Goal: Transaction & Acquisition: Purchase product/service

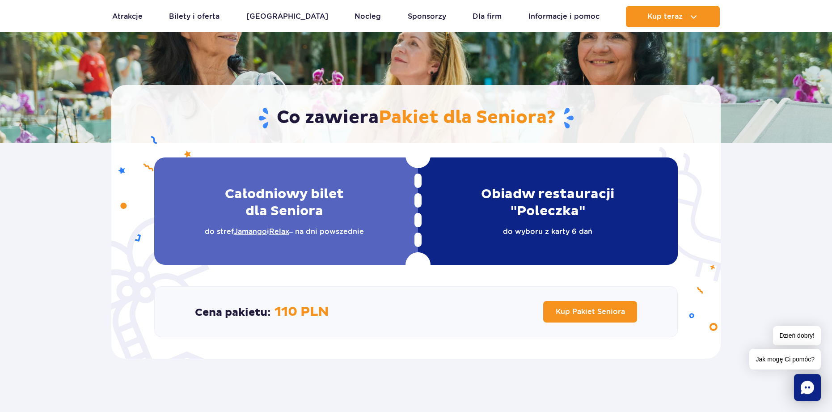
scroll to position [270, 0]
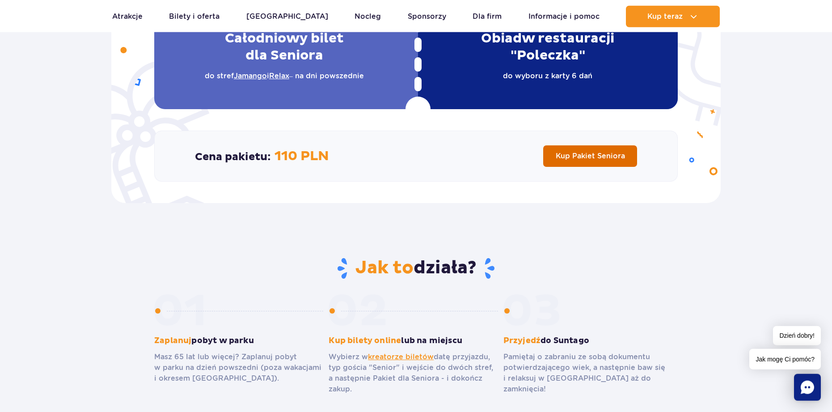
click at [608, 152] on span "Kup Pakiet Seniora" at bounding box center [590, 156] width 69 height 8
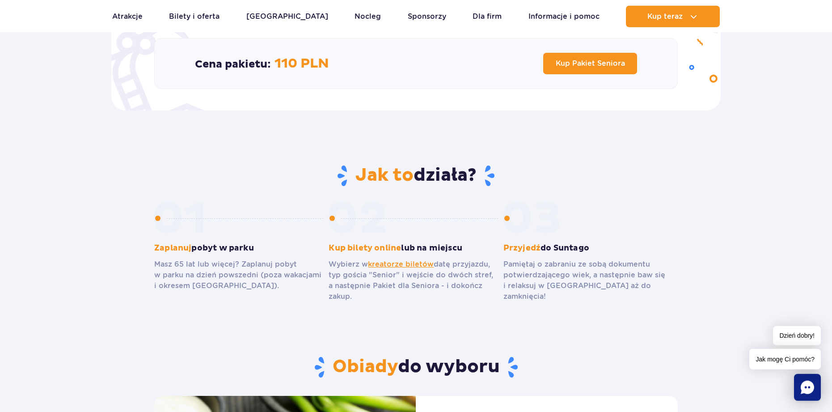
scroll to position [0, 0]
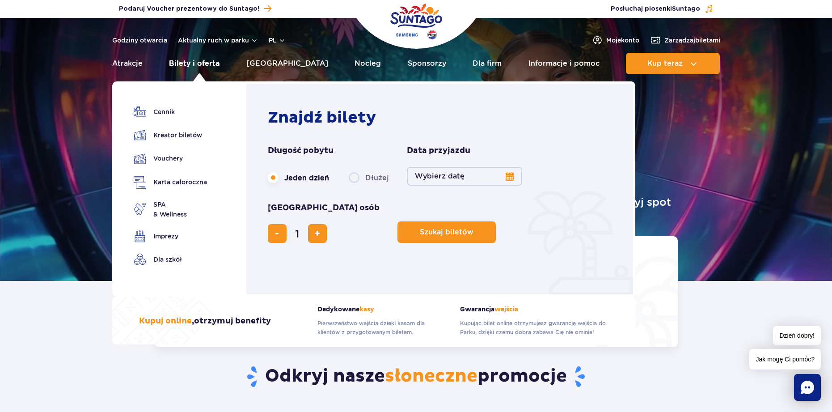
click at [204, 61] on link "Bilety i oferta" at bounding box center [194, 63] width 51 height 21
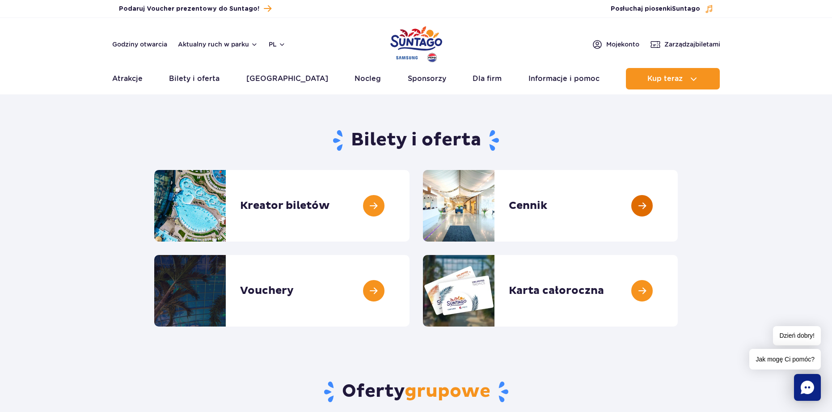
click at [678, 208] on link at bounding box center [678, 206] width 0 height 72
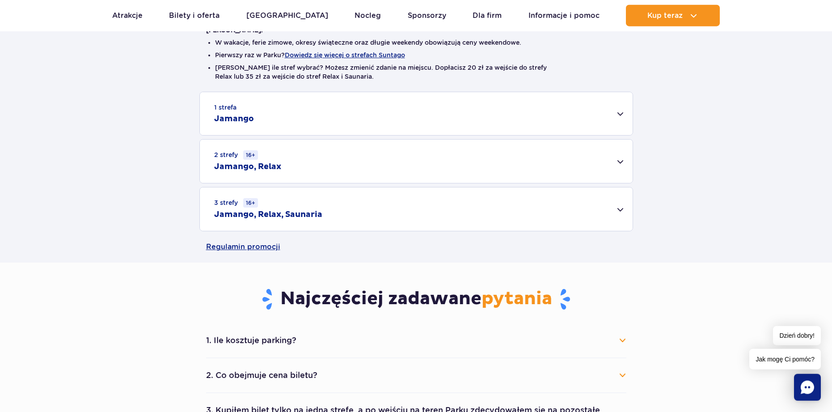
scroll to position [245, 0]
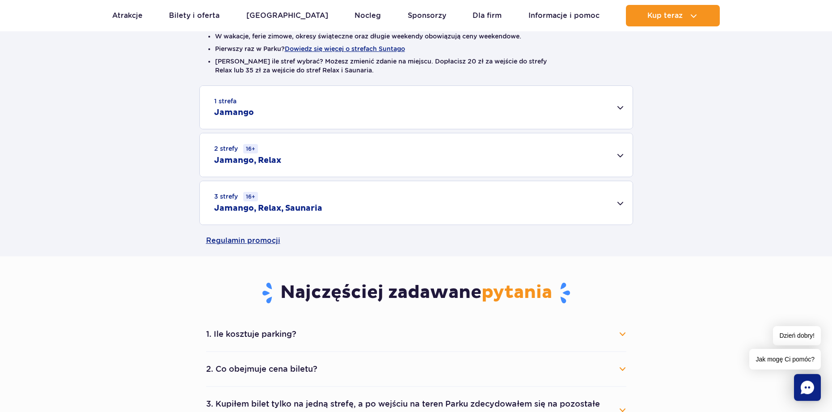
click at [622, 201] on div "3 strefy 16+ Jamango, Relax, Saunaria" at bounding box center [416, 202] width 433 height 43
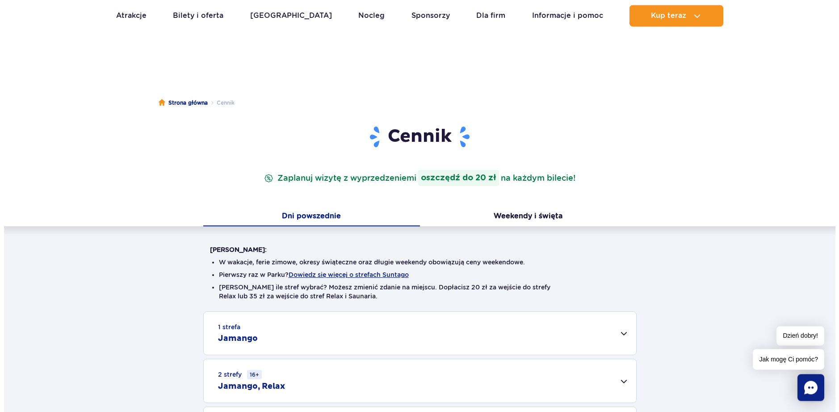
scroll to position [136, 0]
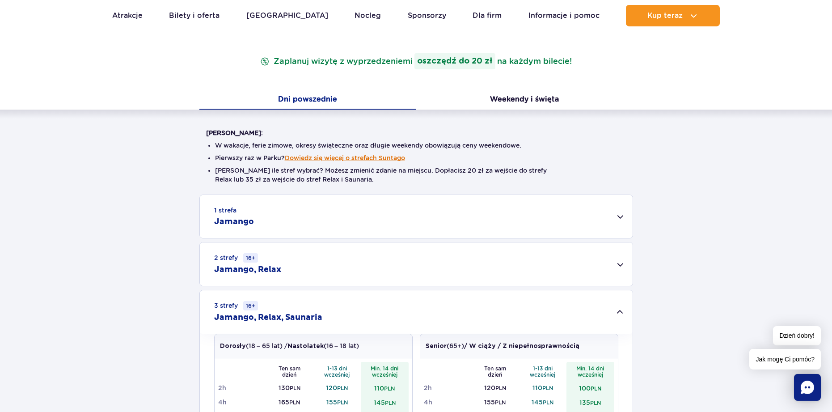
click at [357, 160] on button "Dowiedz się więcej o strefach Suntago" at bounding box center [345, 157] width 120 height 7
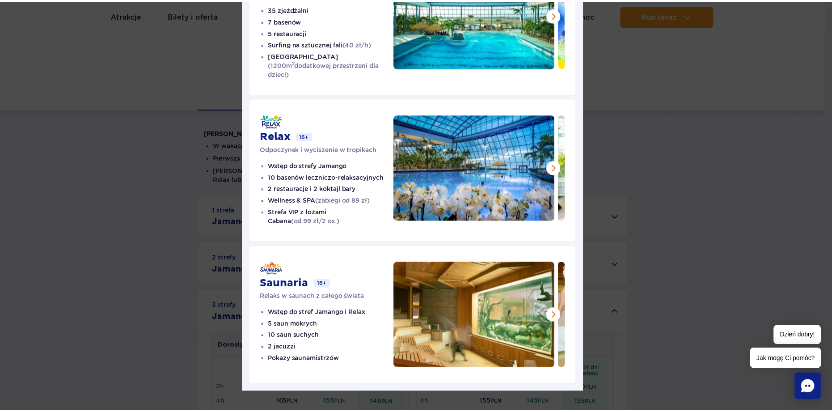
scroll to position [0, 0]
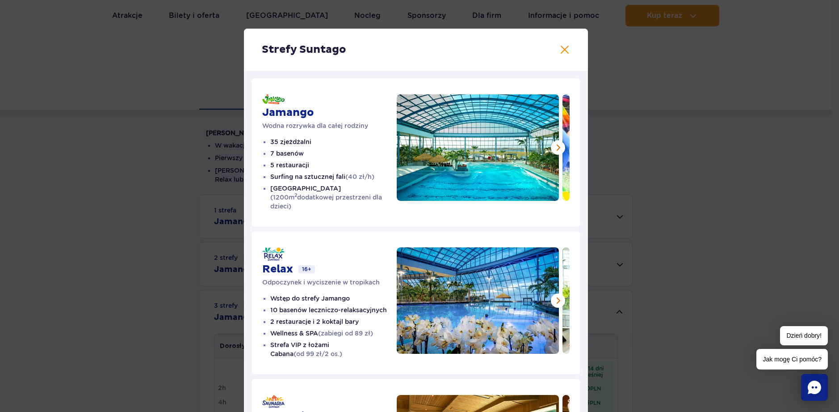
click at [70, 92] on div "Strefy Suntago Jamango Wodna rozrywka dla całej rodziny 35 zjeżdżalni 7 basenów…" at bounding box center [416, 276] width 832 height 553
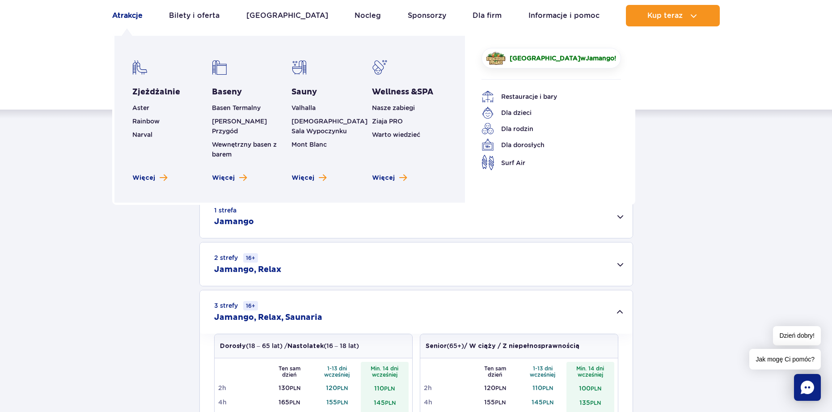
click at [127, 16] on link "Atrakcje" at bounding box center [127, 15] width 30 height 21
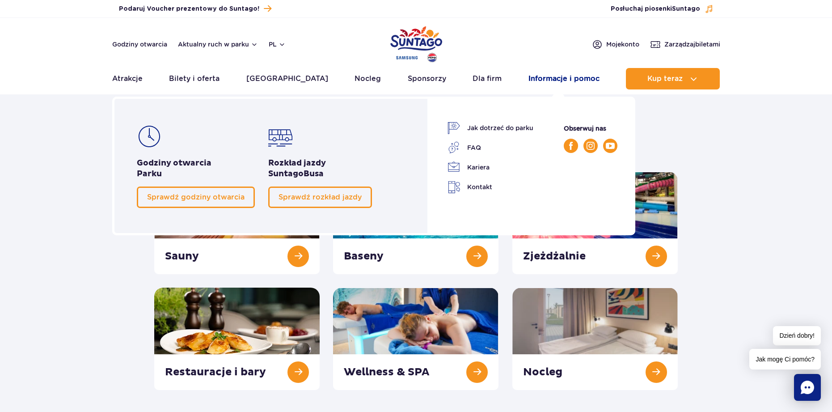
click at [574, 79] on link "Informacje i pomoc" at bounding box center [563, 78] width 71 height 21
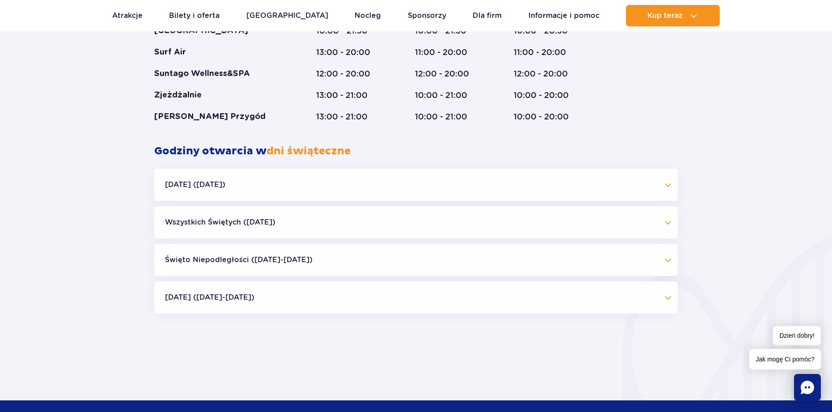
scroll to position [668, 0]
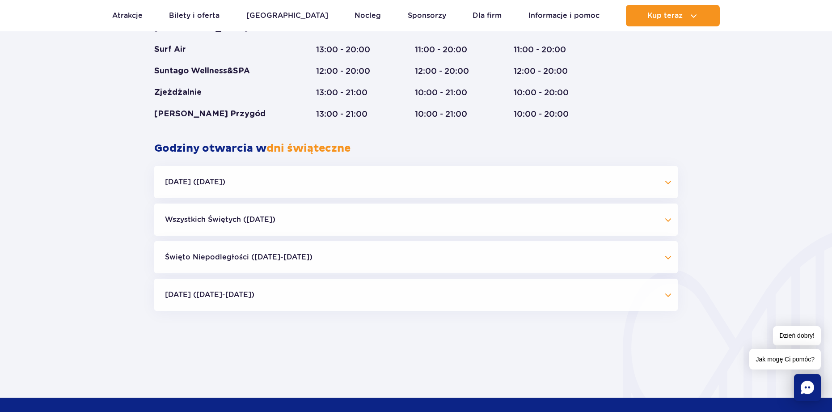
click at [668, 219] on button "Wszystkich Świętych (01.11.25)" at bounding box center [415, 219] width 523 height 32
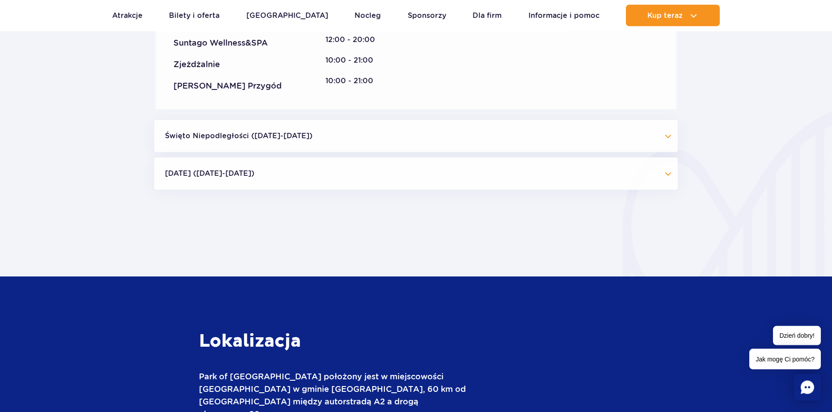
scroll to position [973, 0]
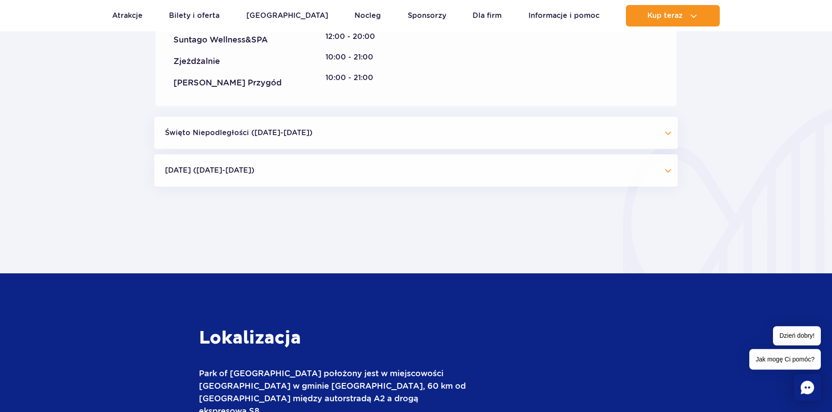
click at [192, 132] on button "Święto Niepodległości (09.11-11.11.25)" at bounding box center [415, 133] width 523 height 32
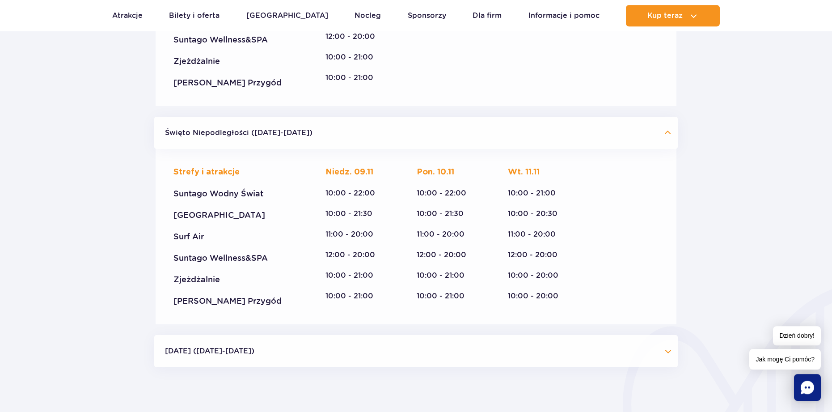
click at [207, 350] on button "Boże Narodzenie (23.12-01.01.26)" at bounding box center [415, 351] width 523 height 32
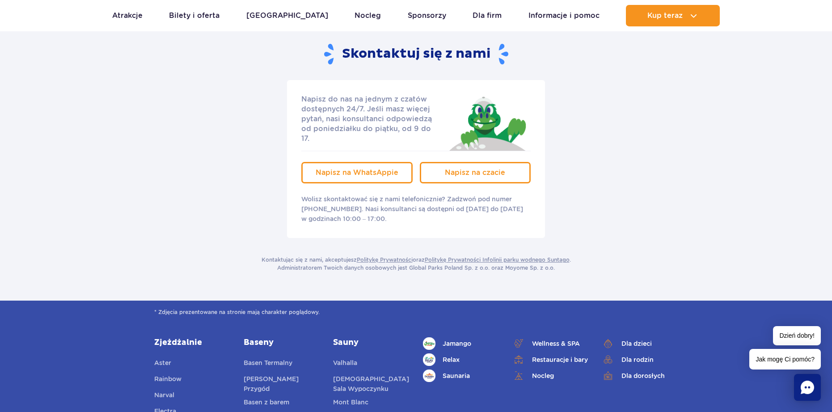
scroll to position [0, 0]
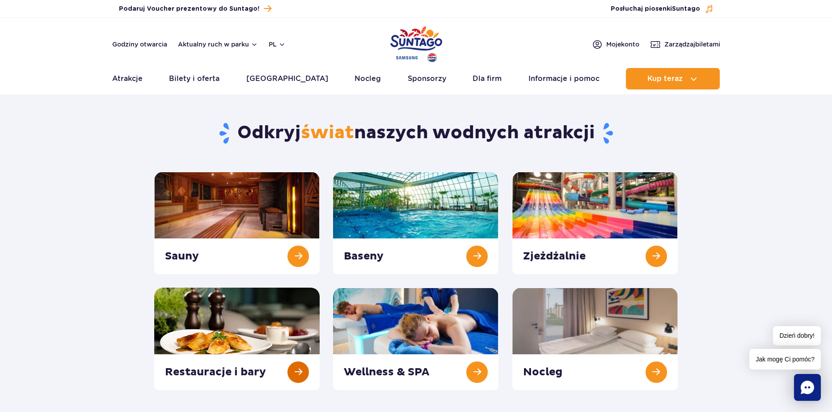
click at [181, 371] on link at bounding box center [236, 338] width 165 height 102
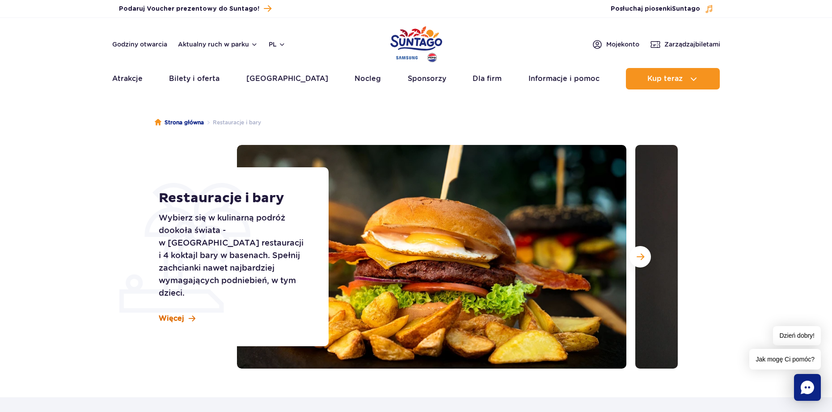
click at [167, 313] on span "Więcej" at bounding box center [171, 318] width 25 height 10
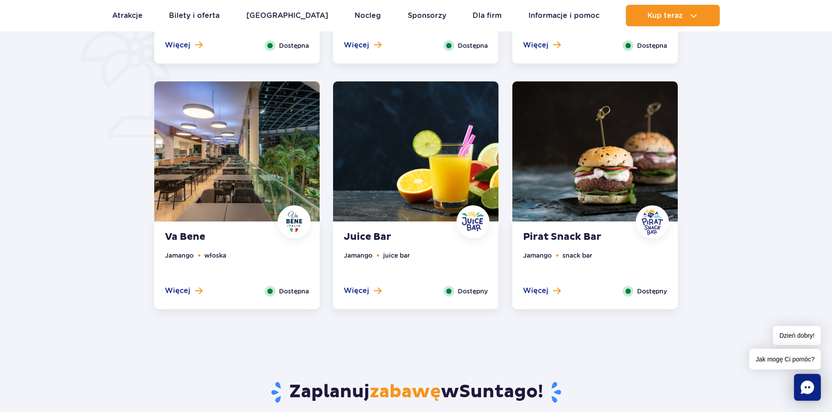
scroll to position [510, 0]
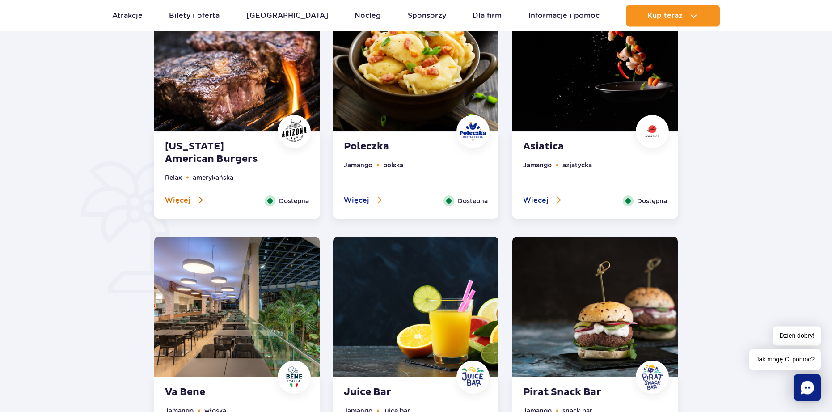
click at [172, 196] on span "Więcej" at bounding box center [177, 200] width 25 height 10
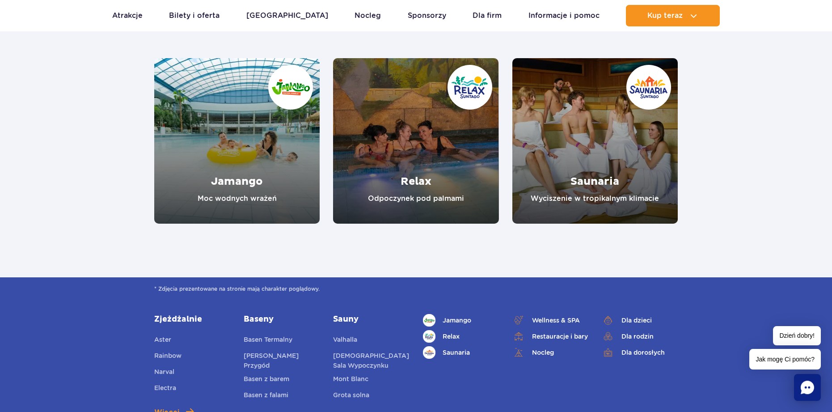
scroll to position [0, 0]
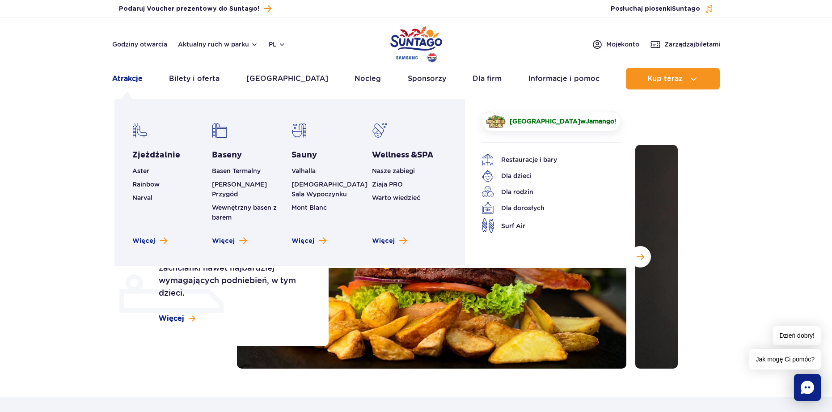
click at [134, 81] on link "Atrakcje" at bounding box center [127, 78] width 30 height 21
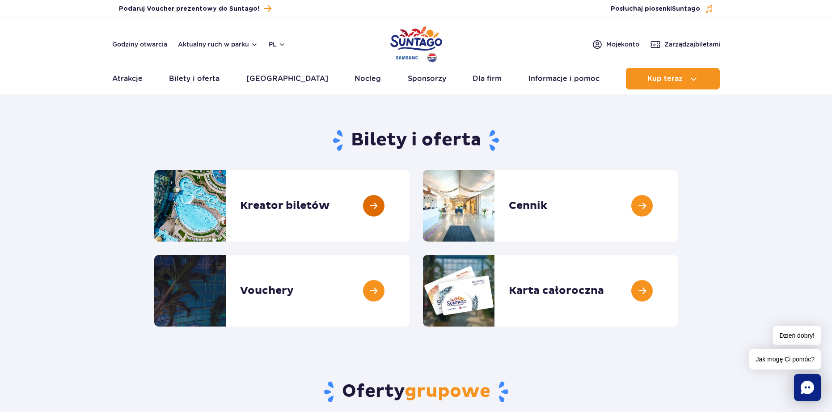
click at [409, 206] on link at bounding box center [409, 206] width 0 height 72
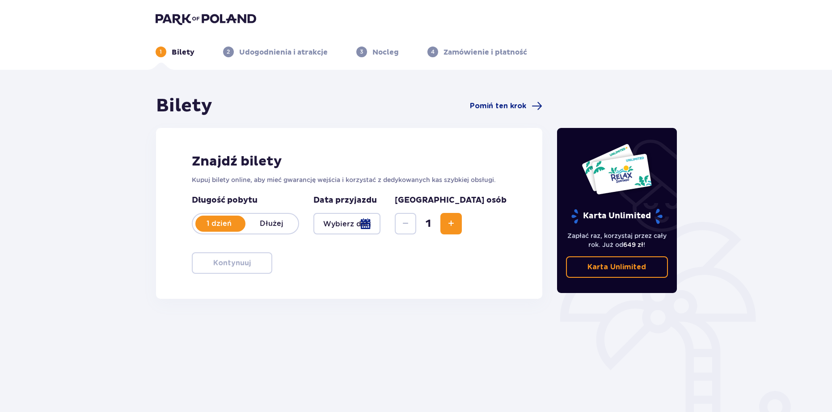
click at [381, 221] on div at bounding box center [346, 223] width 67 height 21
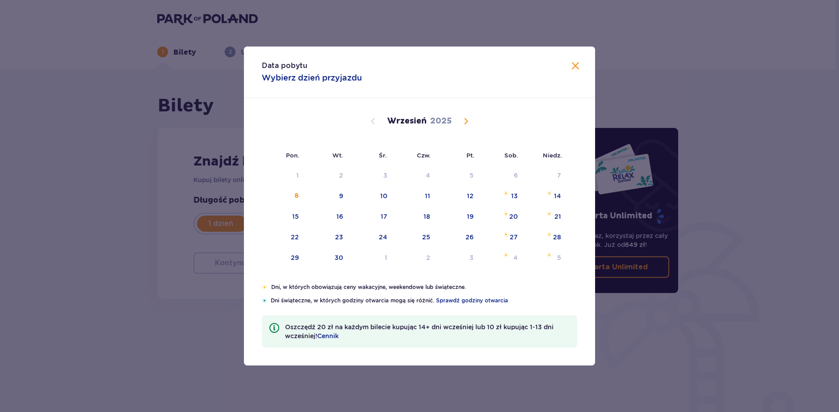
click at [464, 120] on span "Calendar" at bounding box center [466, 121] width 11 height 11
click at [466, 122] on span "Calendar" at bounding box center [466, 121] width 11 height 11
click at [465, 122] on span "Calendar" at bounding box center [466, 121] width 11 height 11
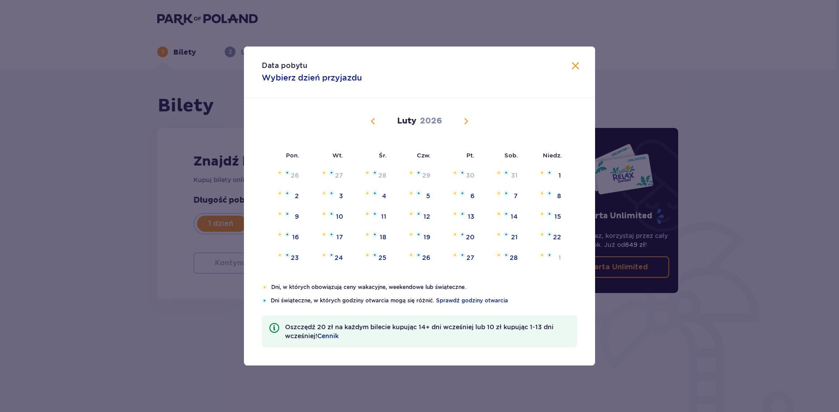
click at [375, 118] on span "Calendar" at bounding box center [373, 121] width 11 height 11
click at [374, 119] on span "Calendar" at bounding box center [373, 121] width 11 height 11
click at [517, 219] on div "18" at bounding box center [514, 216] width 7 height 9
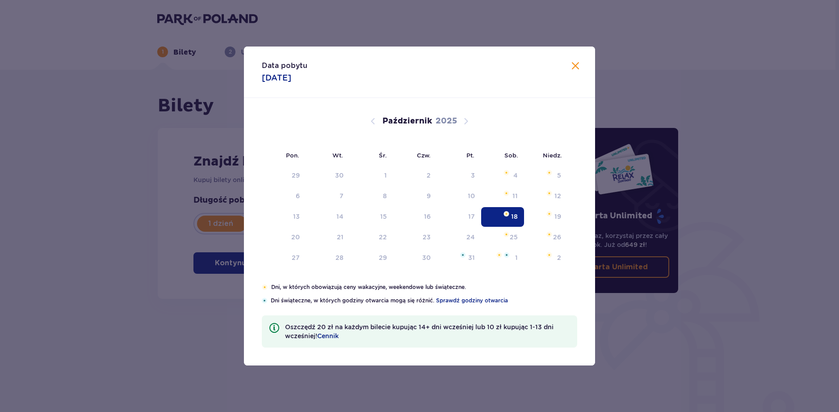
type input "18.10.25"
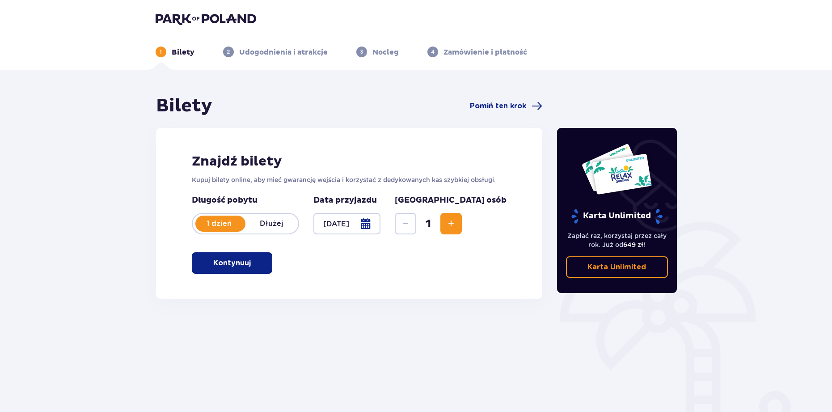
click at [456, 219] on span "Increase" at bounding box center [451, 223] width 11 height 11
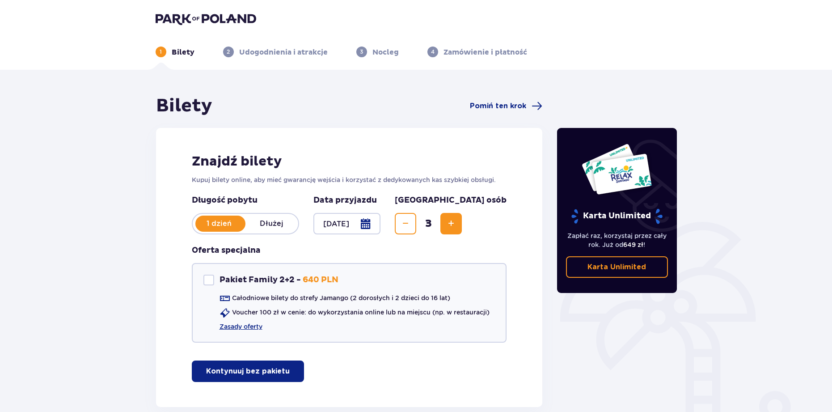
click at [456, 226] on span "Increase" at bounding box center [451, 223] width 11 height 11
click at [208, 279] on div at bounding box center [208, 279] width 11 height 11
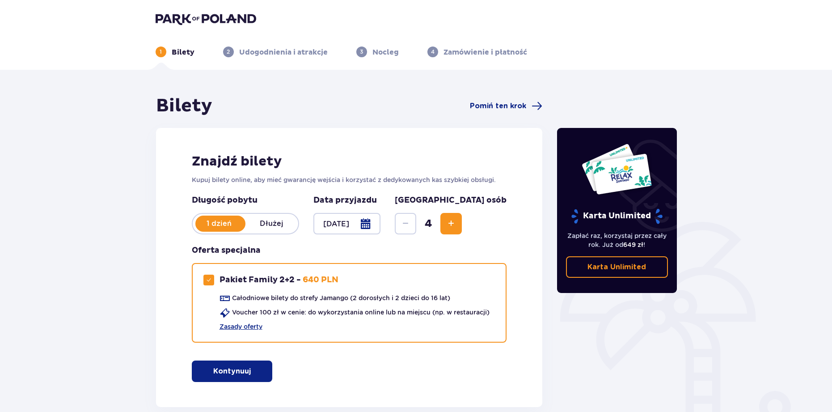
click at [241, 382] on button "Kontynuuj" at bounding box center [232, 370] width 80 height 21
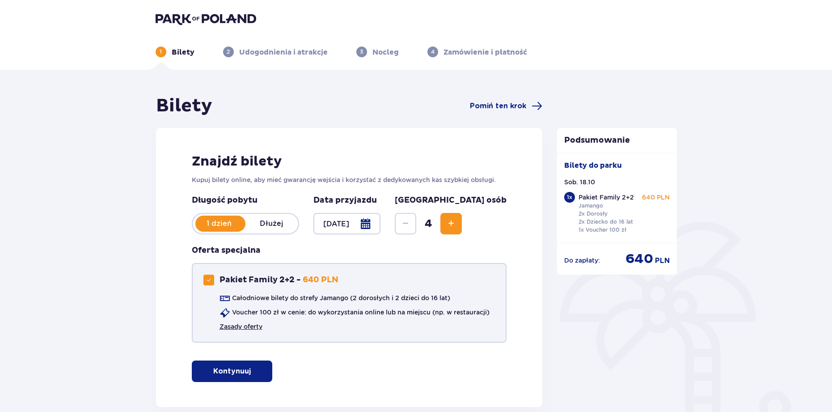
click at [233, 329] on link "Zasady oferty" at bounding box center [240, 326] width 43 height 9
click at [208, 279] on span at bounding box center [208, 279] width 5 height 5
checkbox input "false"
click at [456, 223] on span "Increase" at bounding box center [451, 223] width 11 height 11
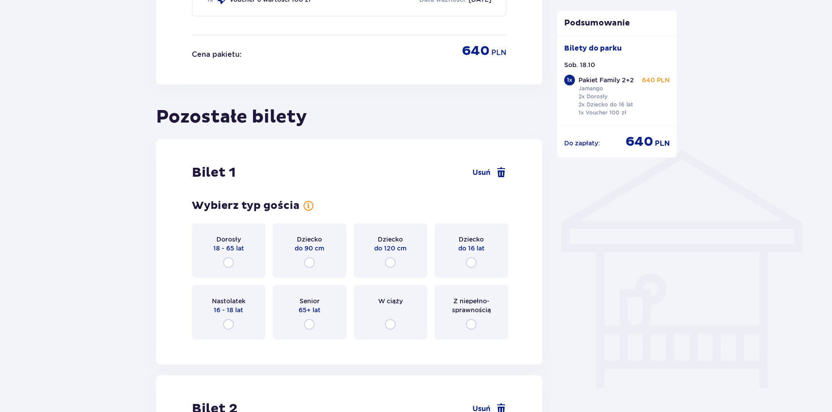
click at [497, 223] on div "Bilet 1 Usuń Wybierz typ gościa Dorosły 18 - 65 lat Dziecko do 90 cm Dziecko do…" at bounding box center [349, 251] width 387 height 225
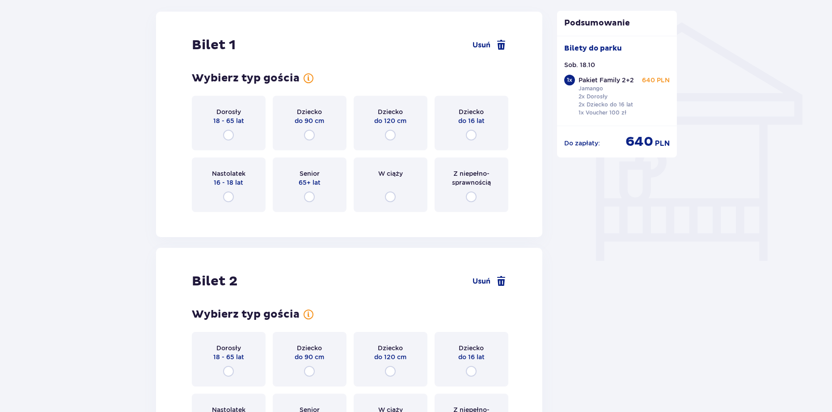
scroll to position [704, 0]
click at [231, 132] on input "radio" at bounding box center [228, 134] width 11 height 11
radio input "true"
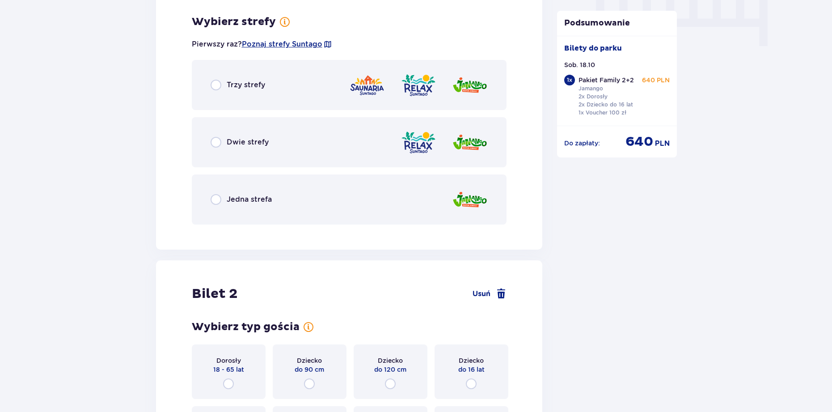
scroll to position [923, 0]
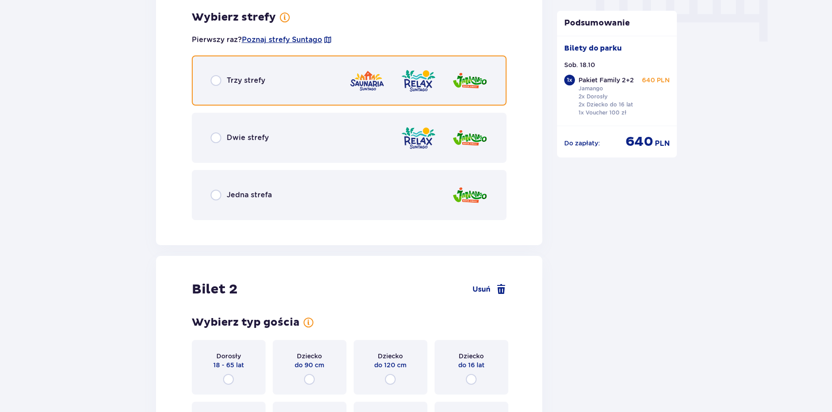
click at [216, 79] on input "radio" at bounding box center [216, 80] width 11 height 11
radio input "true"
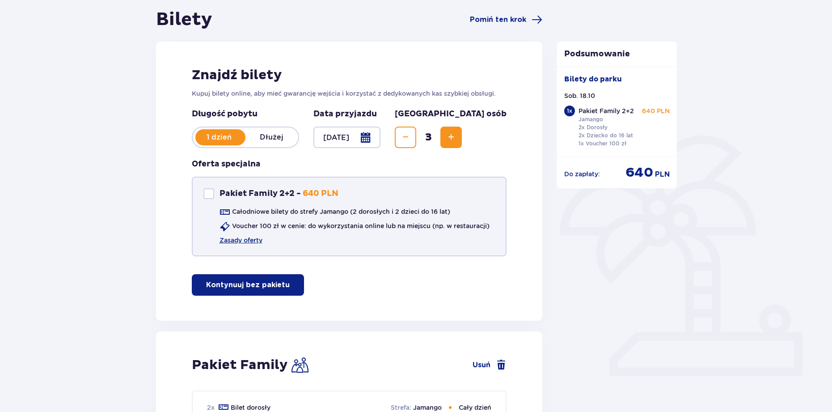
scroll to position [0, 0]
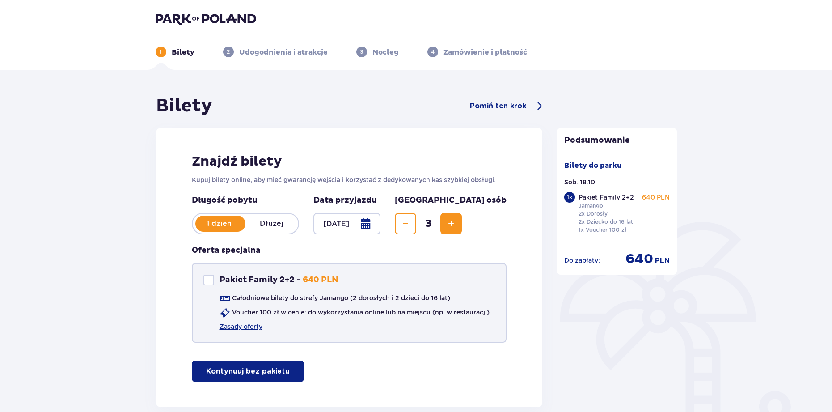
click at [456, 225] on span "Increase" at bounding box center [451, 223] width 11 height 11
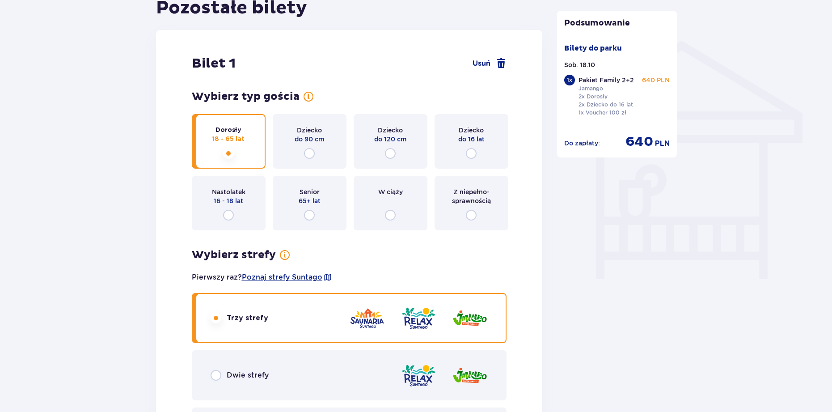
scroll to position [704, 0]
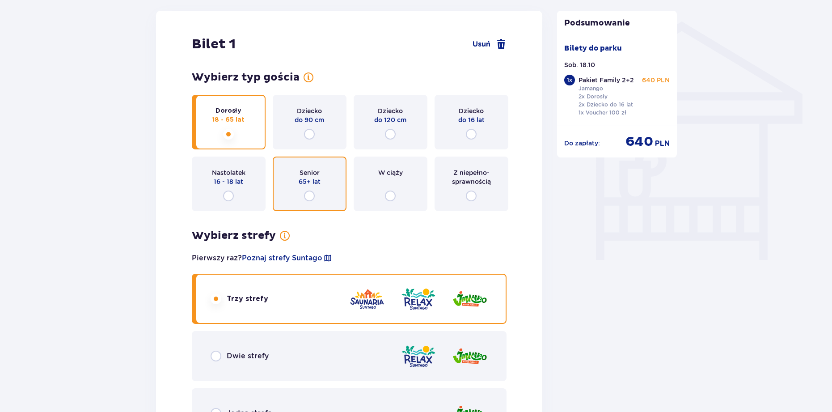
click at [309, 192] on input "radio" at bounding box center [309, 195] width 11 height 11
radio input "true"
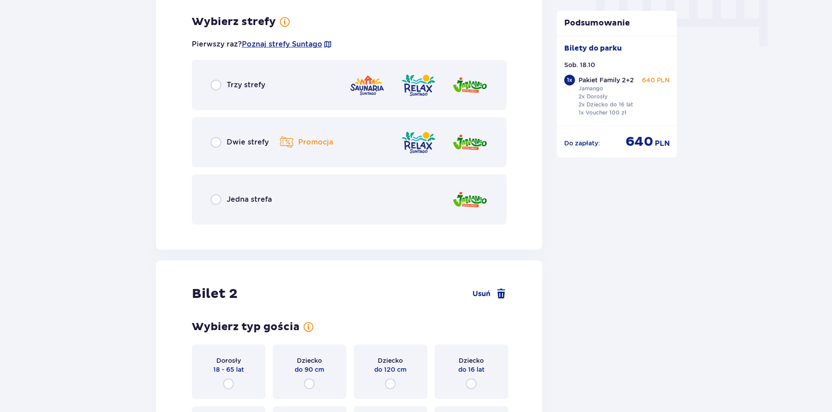
scroll to position [923, 0]
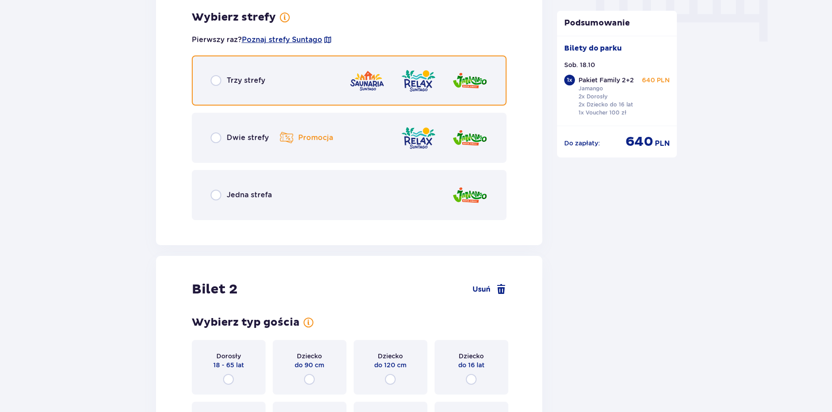
click at [214, 79] on input "radio" at bounding box center [216, 80] width 11 height 11
radio input "true"
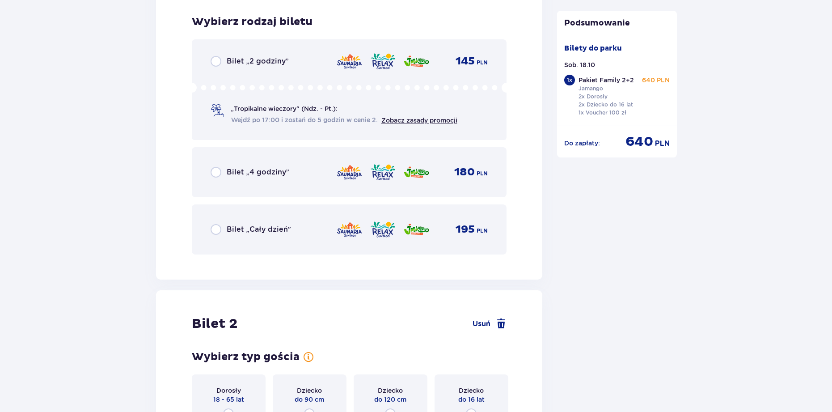
scroll to position [1150, 0]
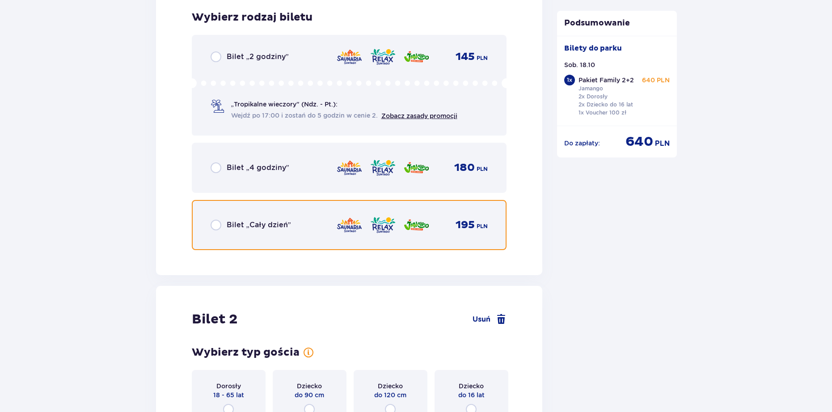
click at [221, 226] on input "radio" at bounding box center [216, 224] width 11 height 11
radio input "true"
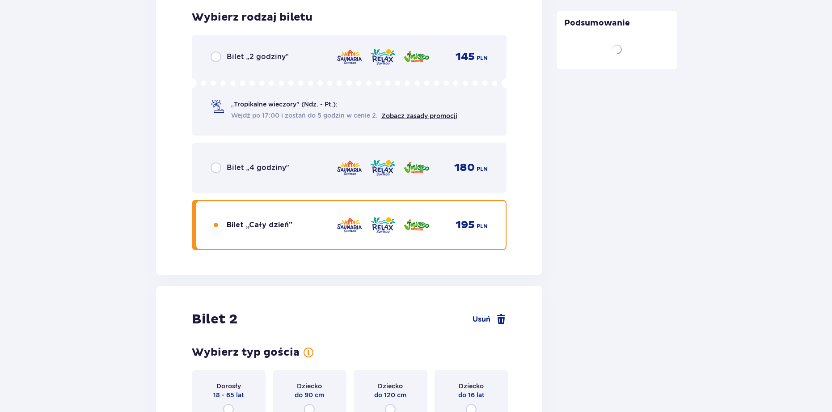
checkbox input "true"
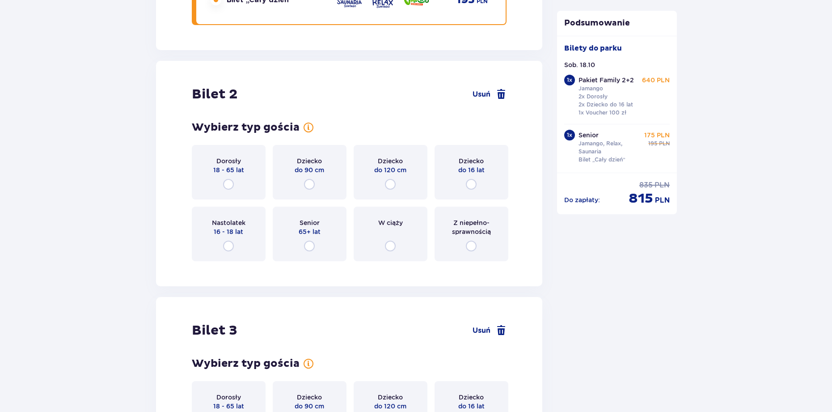
scroll to position [1425, 0]
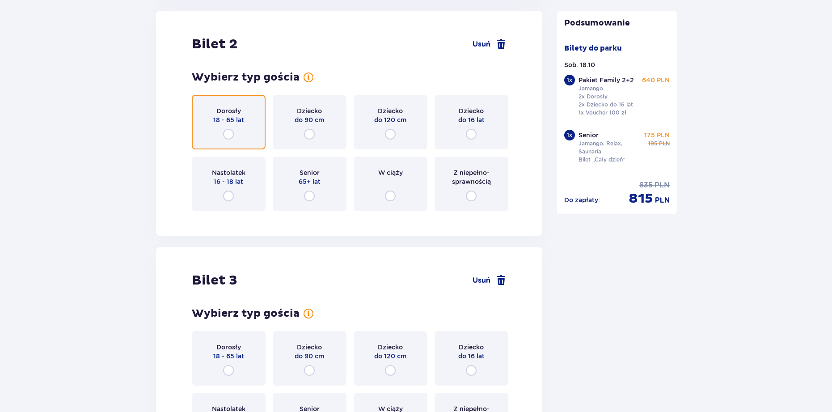
click at [232, 135] on input "radio" at bounding box center [228, 134] width 11 height 11
radio input "true"
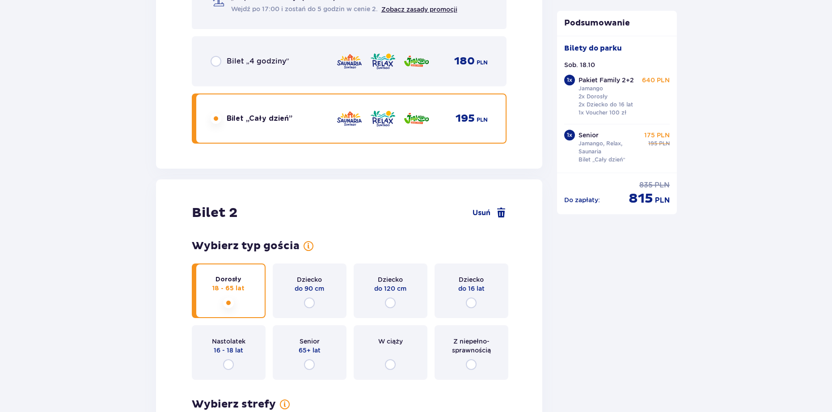
scroll to position [1370, 0]
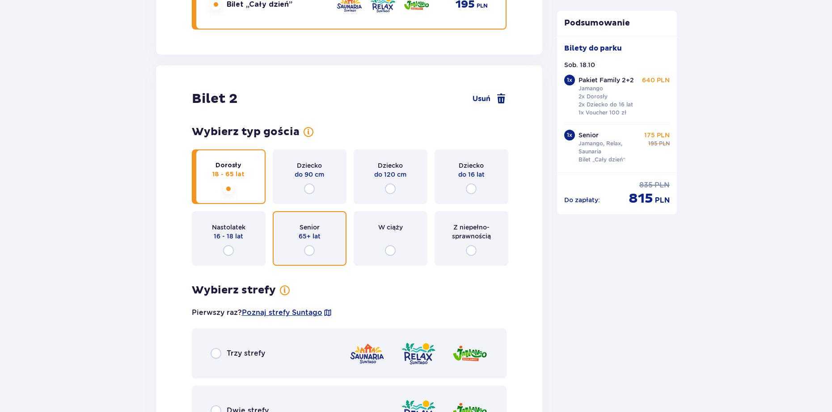
click at [310, 252] on input "radio" at bounding box center [309, 250] width 11 height 11
radio input "true"
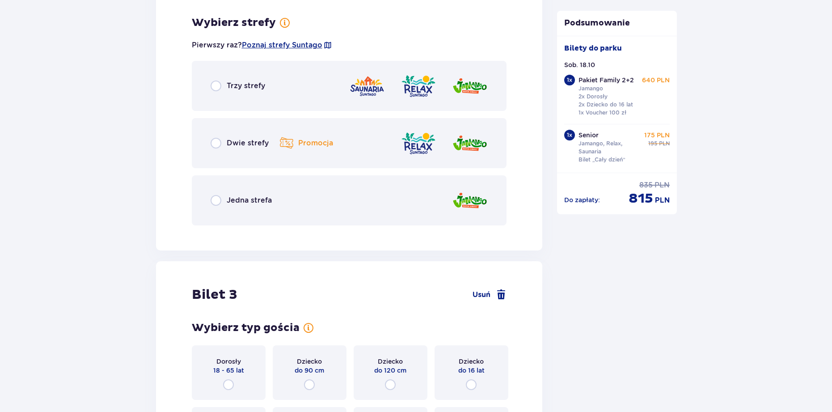
scroll to position [1643, 0]
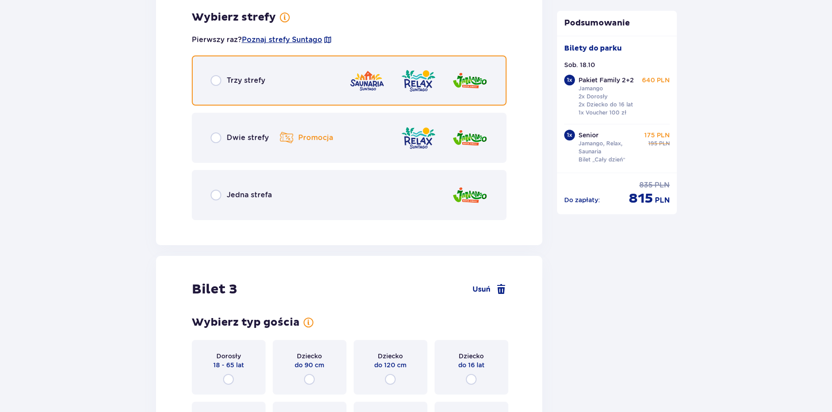
click at [220, 77] on input "radio" at bounding box center [216, 80] width 11 height 11
radio input "true"
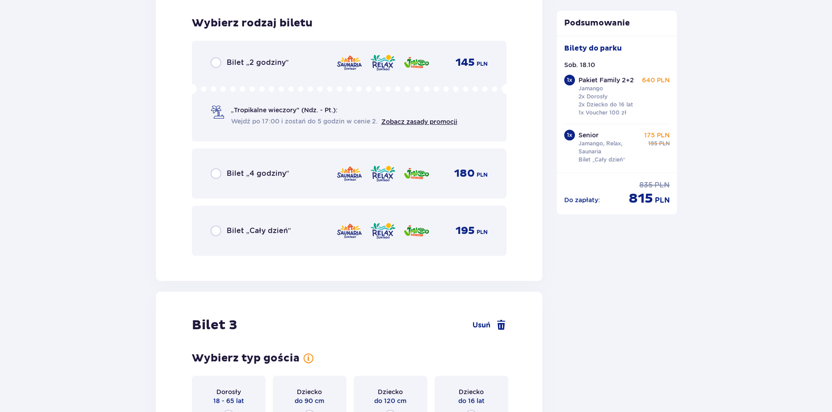
scroll to position [1870, 0]
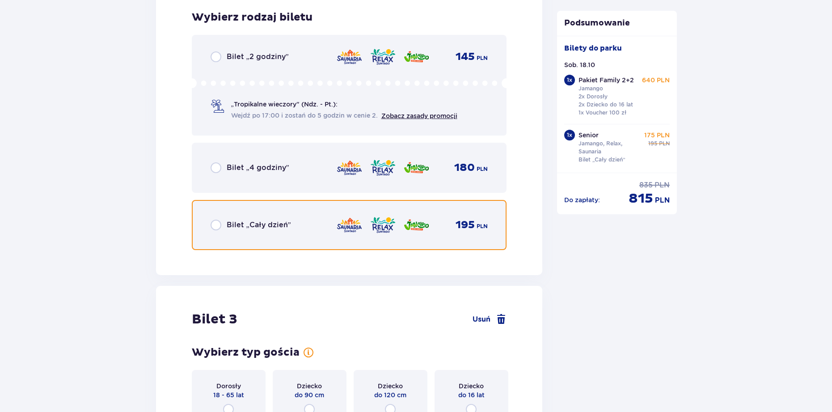
click at [217, 227] on input "radio" at bounding box center [216, 224] width 11 height 11
radio input "true"
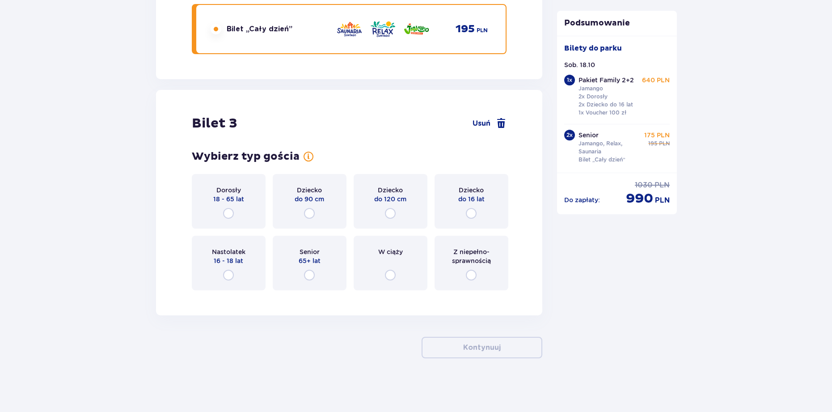
scroll to position [0, 0]
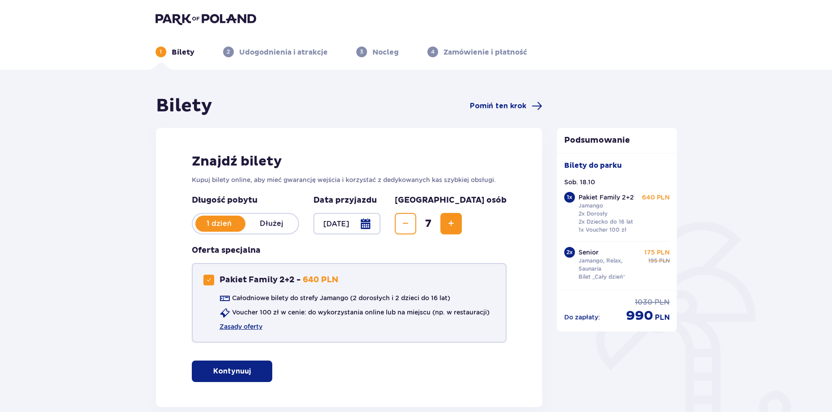
click at [411, 226] on span "Decrease" at bounding box center [405, 223] width 11 height 11
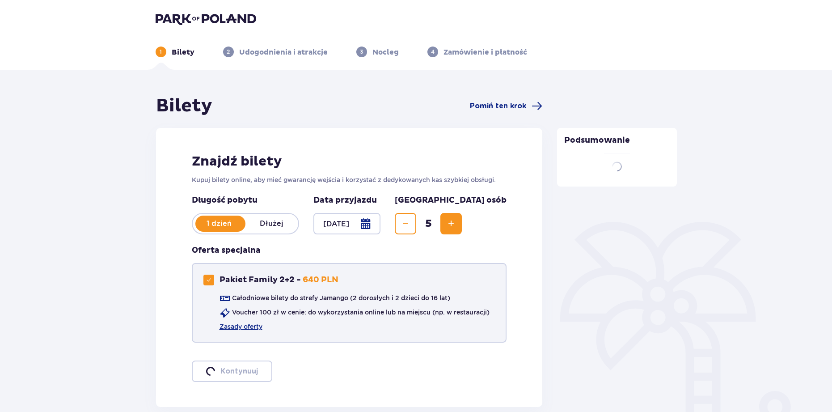
click at [411, 226] on span "Decrease" at bounding box center [405, 223] width 11 height 11
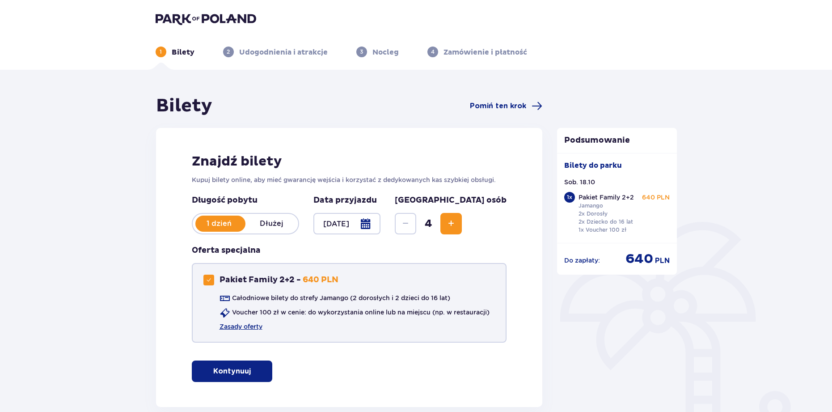
click at [213, 280] on div at bounding box center [208, 279] width 11 height 11
checkbox input "false"
click at [462, 222] on button "Increase" at bounding box center [450, 223] width 21 height 21
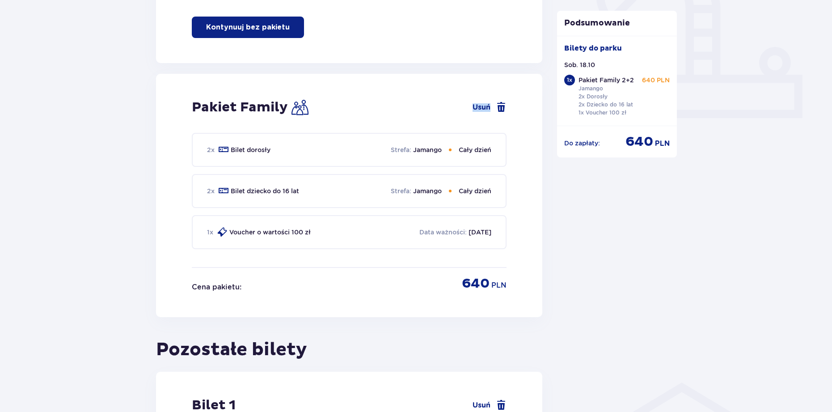
click at [488, 222] on div "Pakiet Family Usuń 2 x Bilet dorosły Strefa : Jamango Cały dzień 2 x Bilet dzie…" at bounding box center [349, 195] width 387 height 243
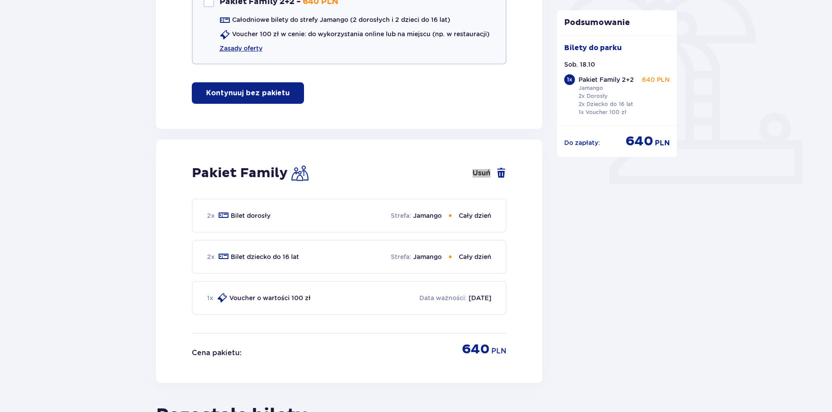
scroll to position [71, 0]
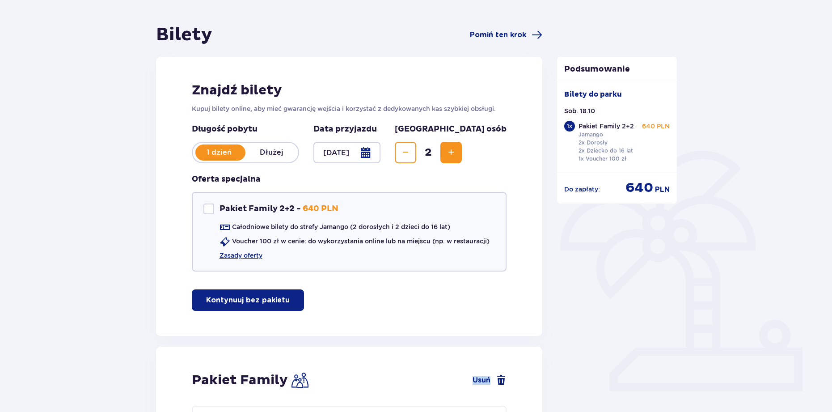
click at [462, 154] on button "Increase" at bounding box center [450, 152] width 21 height 21
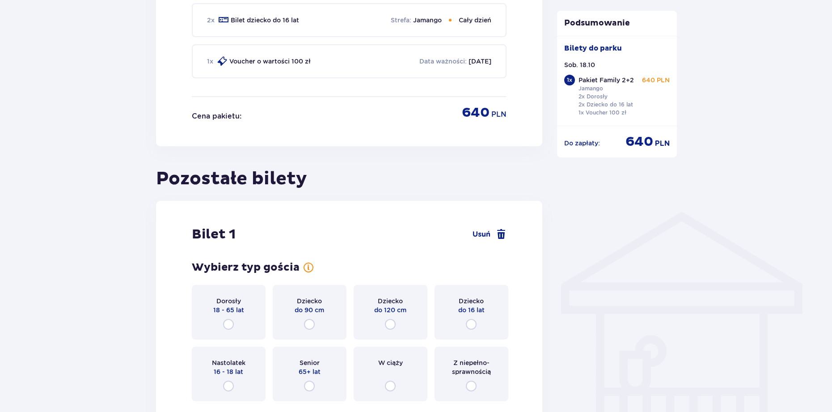
scroll to position [0, 0]
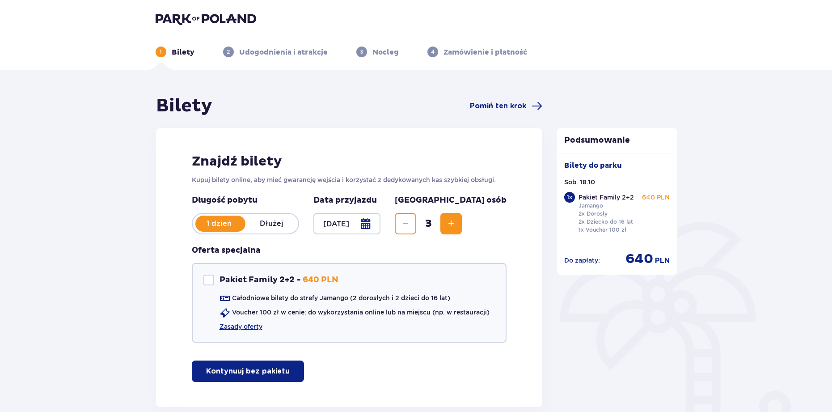
click at [456, 225] on span "Increase" at bounding box center [451, 223] width 11 height 11
click at [309, 108] on div "Bilety Pomiń ten krok" at bounding box center [349, 106] width 387 height 22
click at [181, 47] on div "1 Bilety" at bounding box center [175, 51] width 39 height 11
click at [575, 160] on div "Bilety do parku Sob. 18.10 1 x Pakiet Family 2+2 Jamango 2x Dorosły 2x Dziecko …" at bounding box center [617, 198] width 120 height 90
click at [271, 371] on p "Kontynuuj bez pakietu" at bounding box center [248, 371] width 84 height 10
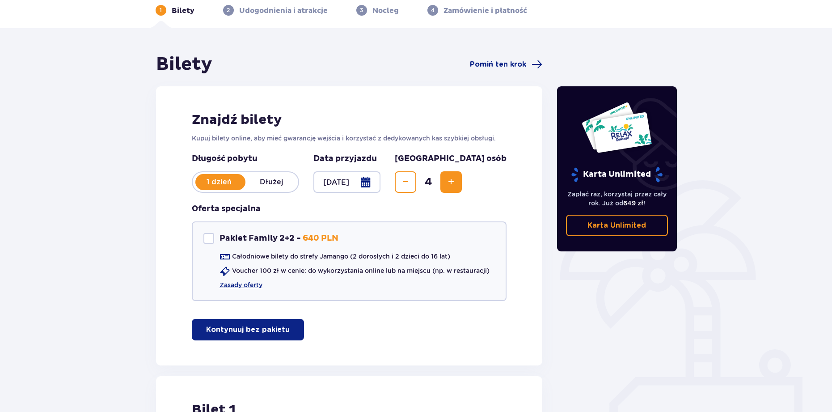
scroll to position [43, 0]
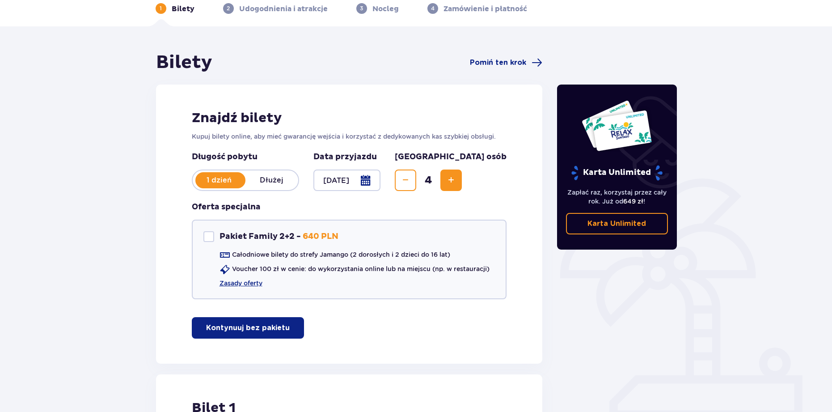
click at [623, 228] on p "Karta Unlimited" at bounding box center [616, 224] width 59 height 10
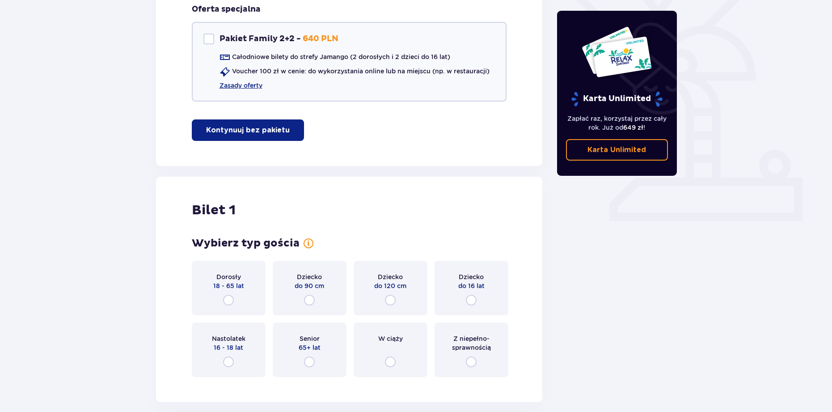
scroll to position [369, 0]
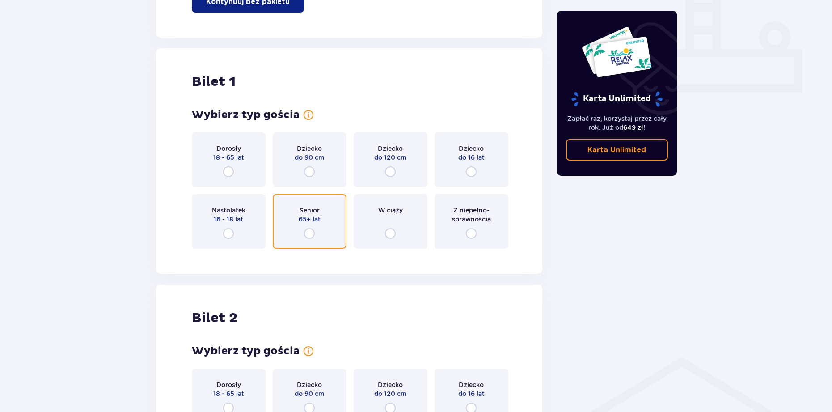
click at [306, 233] on input "radio" at bounding box center [309, 233] width 11 height 11
radio input "true"
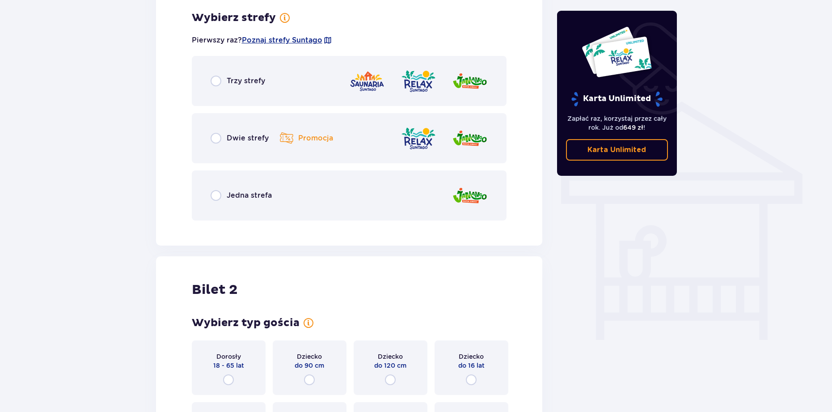
scroll to position [625, 0]
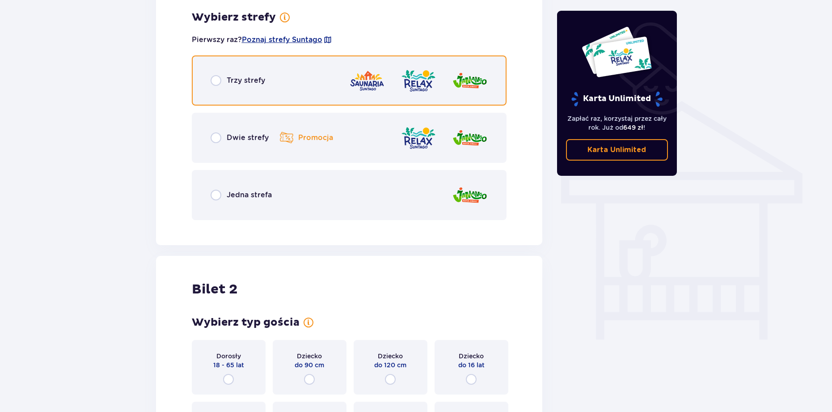
click at [218, 82] on input "radio" at bounding box center [216, 80] width 11 height 11
radio input "true"
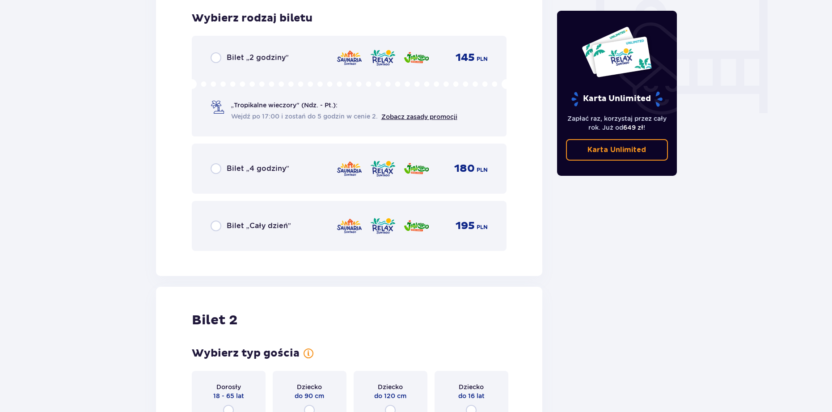
scroll to position [852, 0]
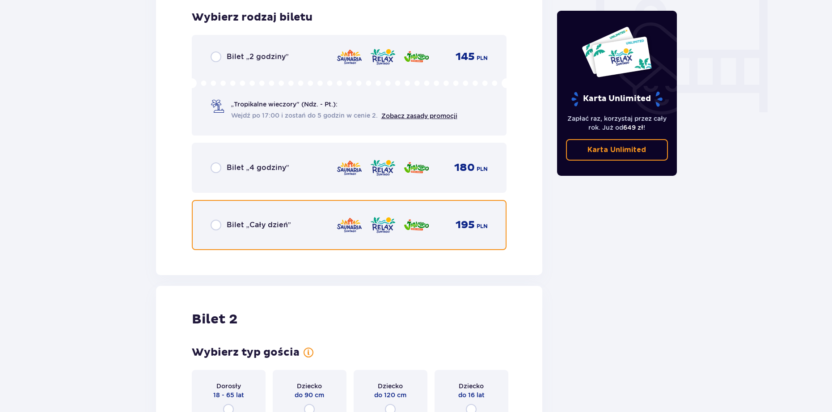
click at [219, 223] on input "radio" at bounding box center [216, 224] width 11 height 11
radio input "true"
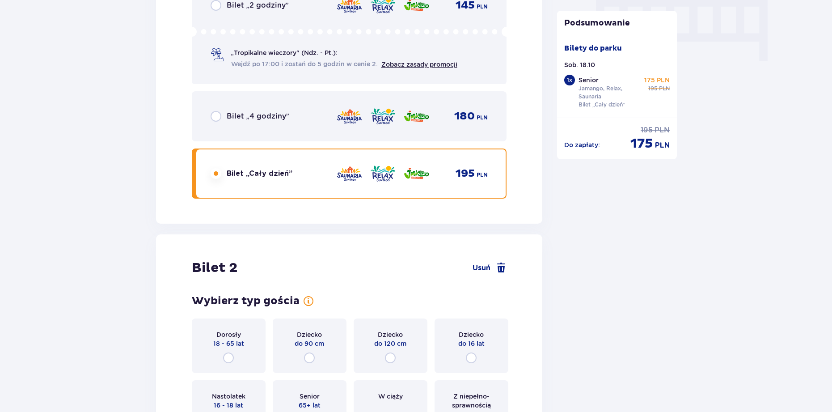
scroll to position [1127, 0]
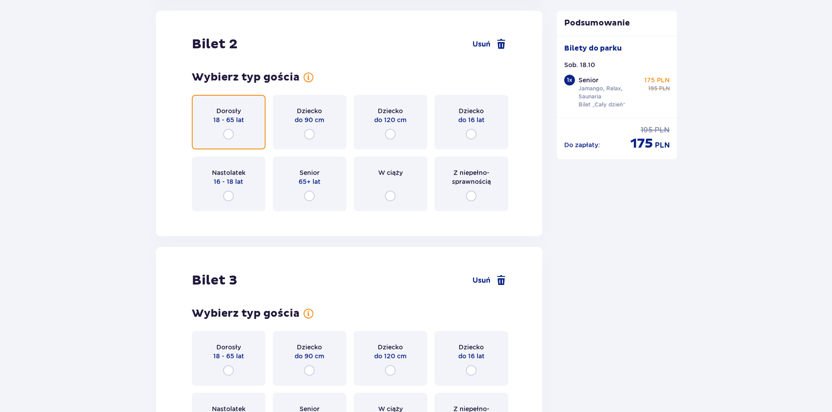
click at [230, 136] on input "radio" at bounding box center [228, 134] width 11 height 11
radio input "true"
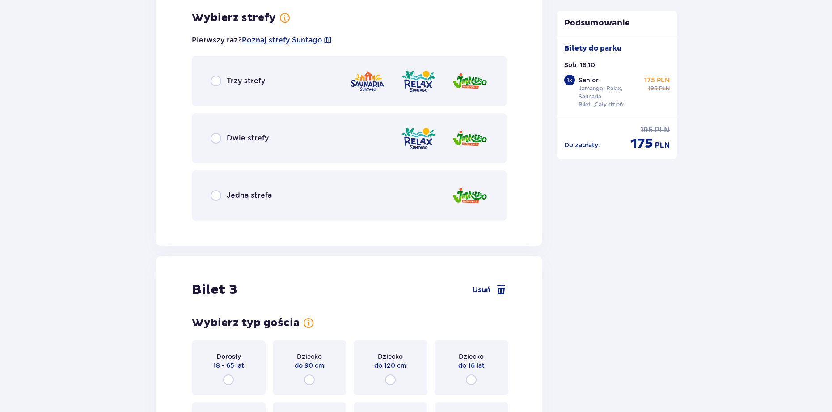
scroll to position [1345, 0]
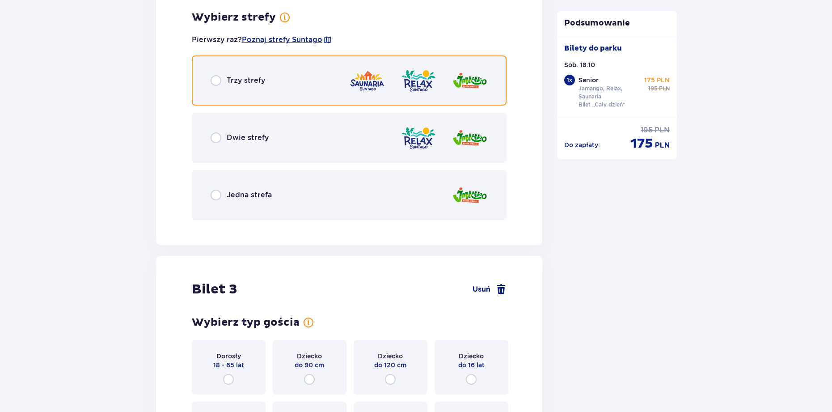
click at [215, 77] on input "radio" at bounding box center [216, 80] width 11 height 11
radio input "true"
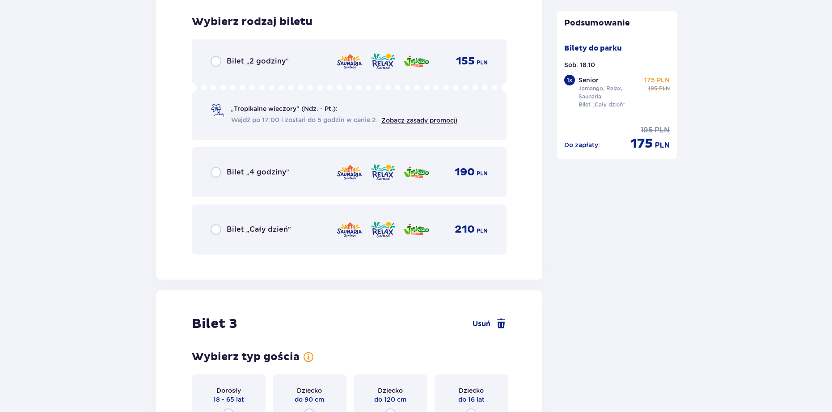
scroll to position [1572, 0]
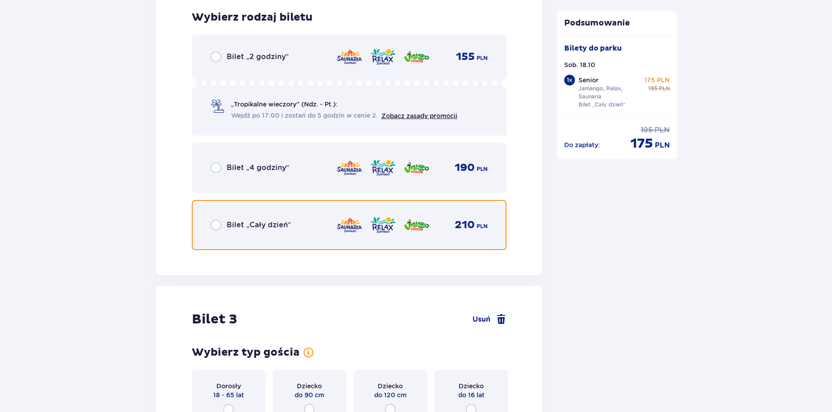
click at [221, 223] on input "radio" at bounding box center [216, 224] width 11 height 11
radio input "true"
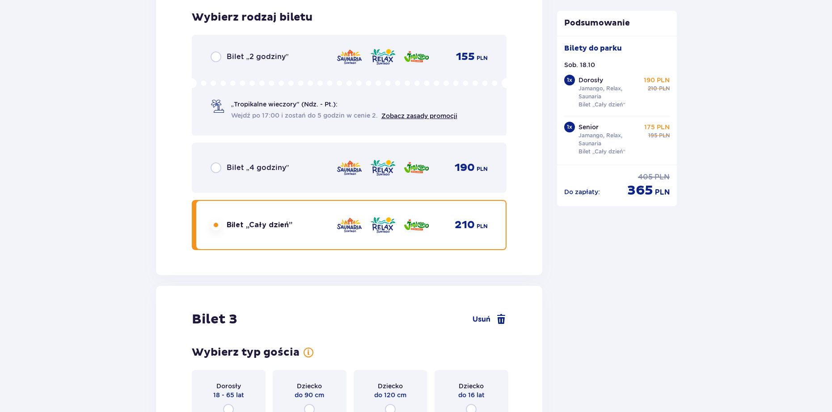
scroll to position [1847, 0]
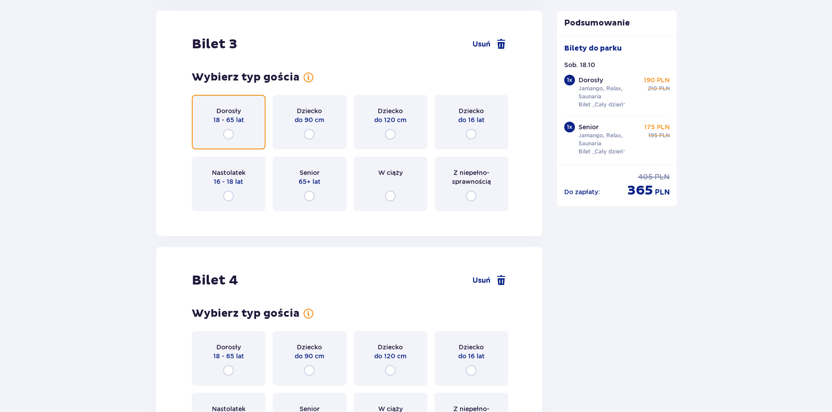
click at [232, 135] on input "radio" at bounding box center [228, 134] width 11 height 11
radio input "true"
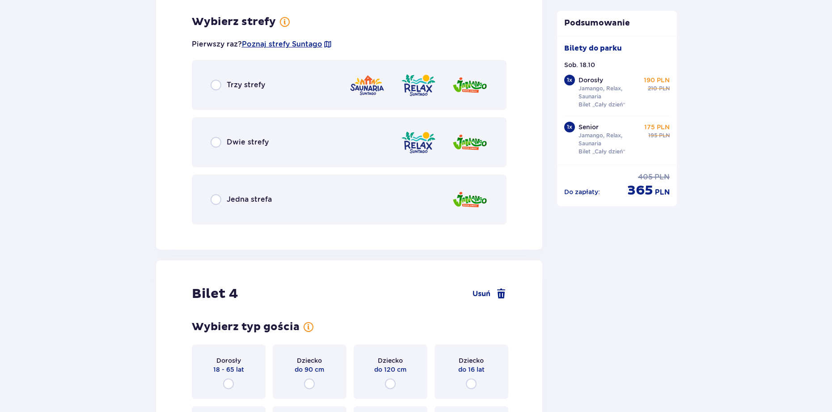
scroll to position [2065, 0]
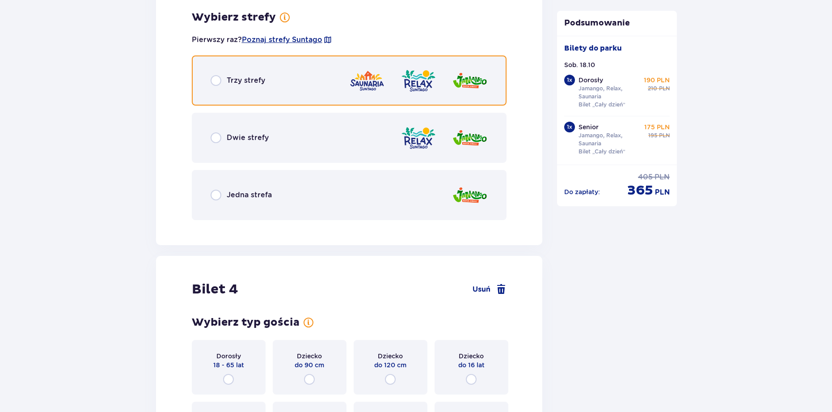
click at [215, 80] on input "radio" at bounding box center [216, 80] width 11 height 11
radio input "true"
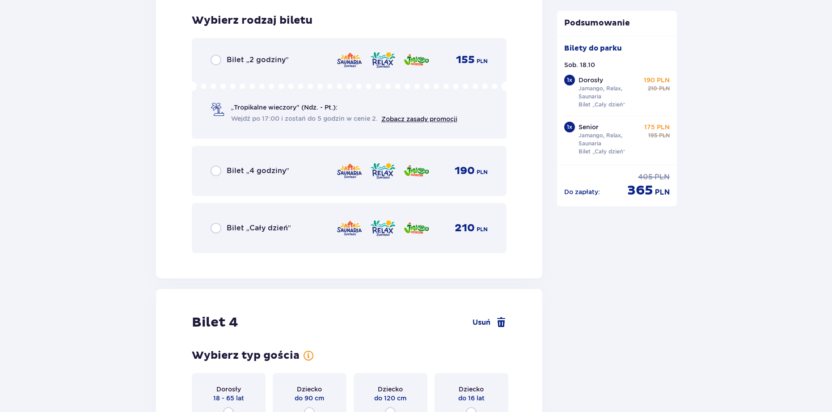
scroll to position [2292, 0]
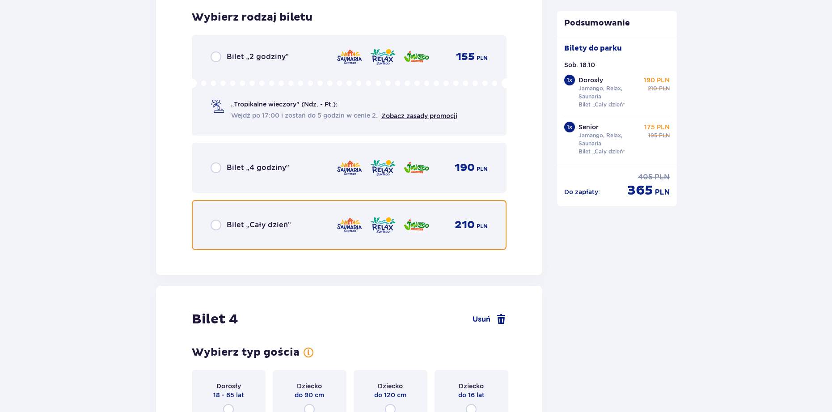
click at [215, 228] on input "radio" at bounding box center [216, 224] width 11 height 11
radio input "true"
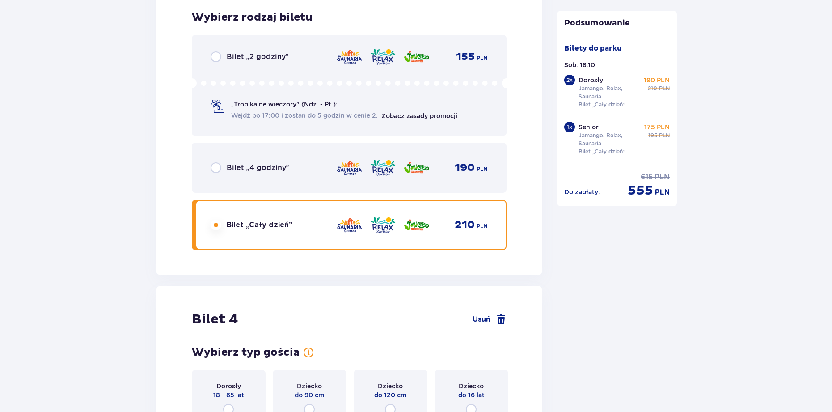
scroll to position [2488, 0]
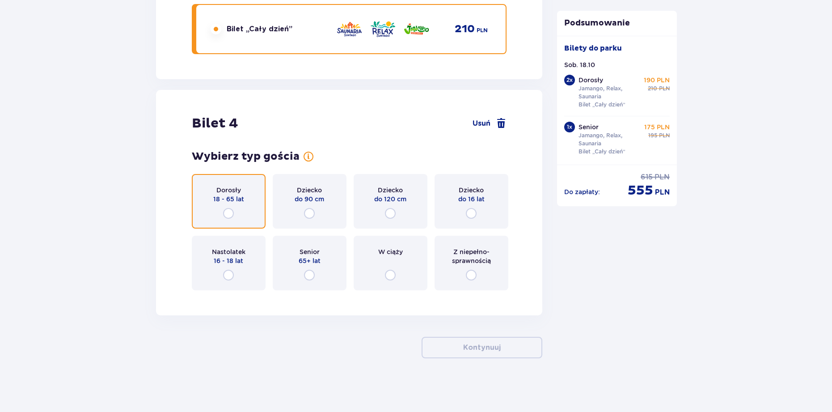
click at [230, 215] on input "radio" at bounding box center [228, 213] width 11 height 11
radio input "true"
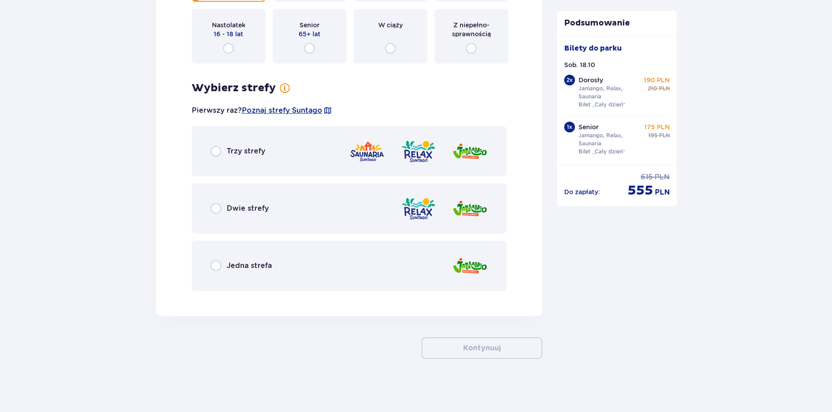
scroll to position [2715, 0]
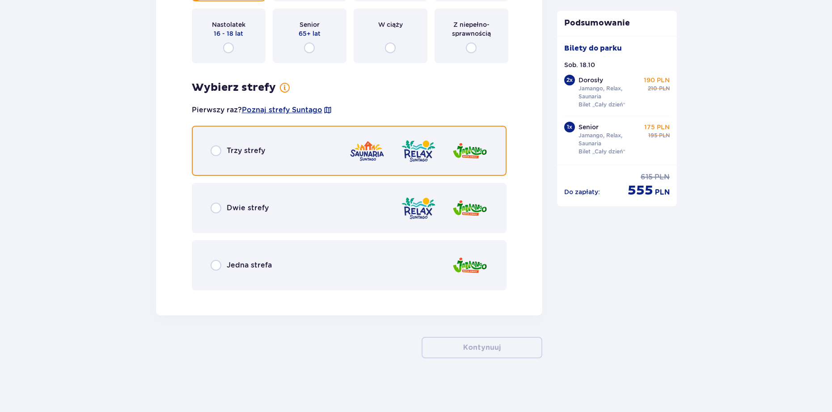
click at [215, 151] on input "radio" at bounding box center [216, 150] width 11 height 11
radio input "true"
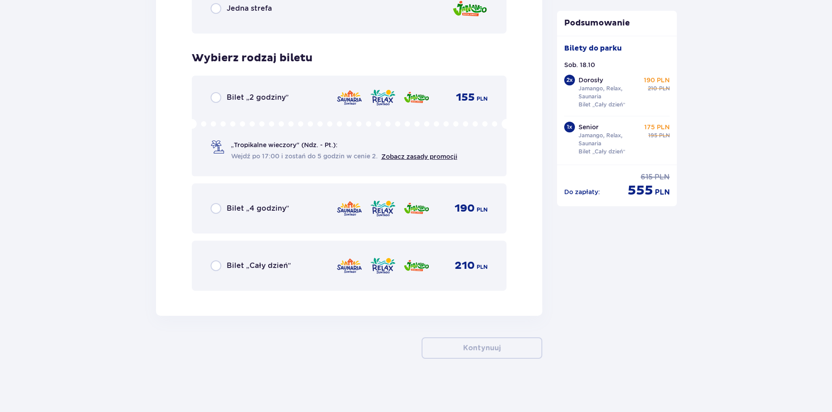
scroll to position [2972, 0]
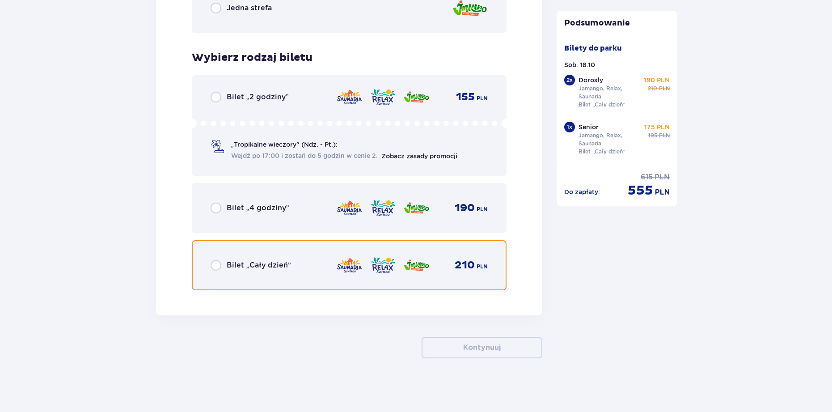
click at [215, 264] on input "radio" at bounding box center [216, 265] width 11 height 11
radio input "true"
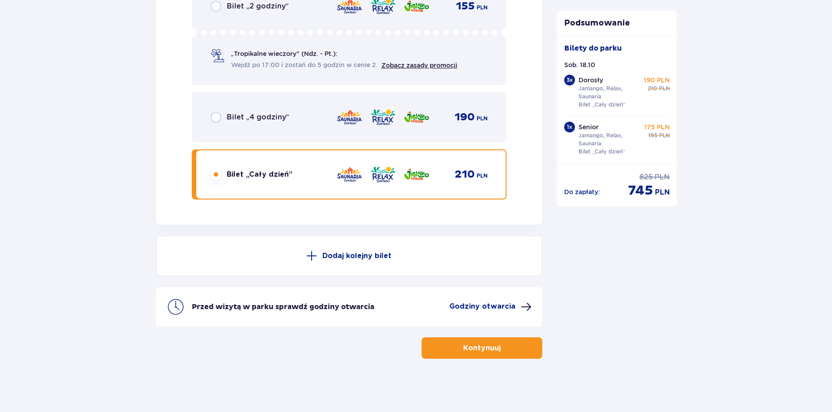
scroll to position [3063, 0]
click at [477, 348] on p "Kontynuuj" at bounding box center [482, 347] width 38 height 10
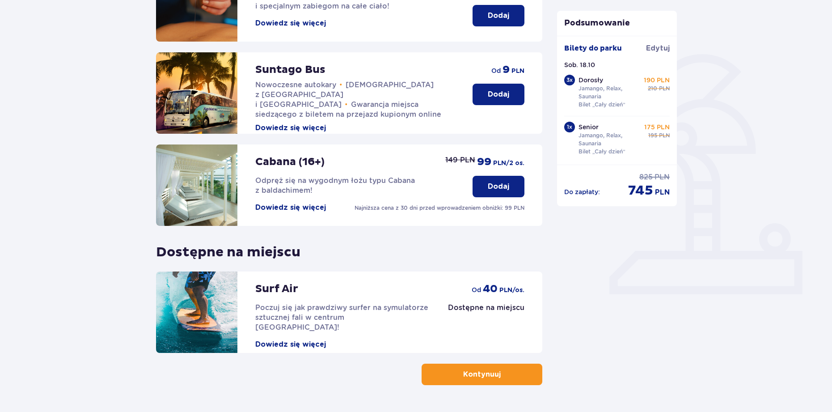
scroll to position [194, 0]
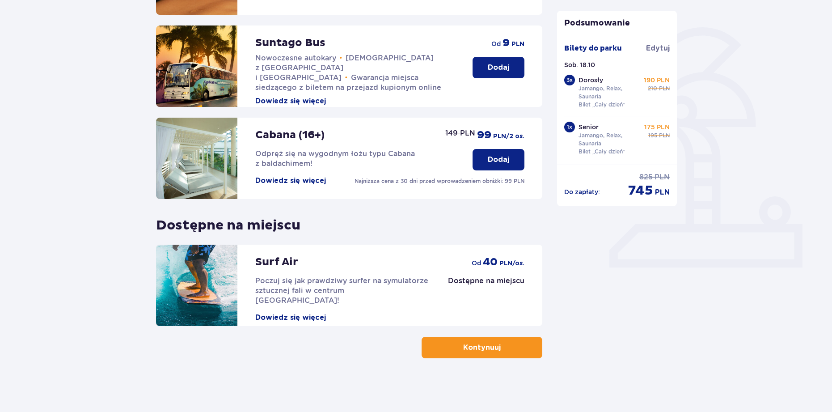
click at [493, 351] on p "Kontynuuj" at bounding box center [482, 347] width 38 height 10
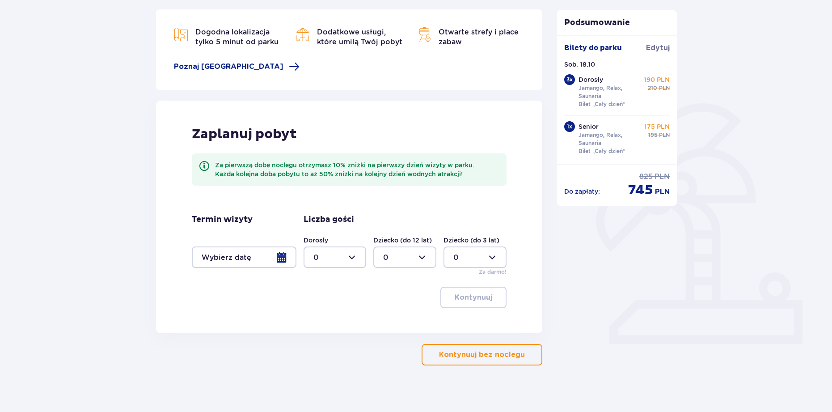
scroll to position [126, 0]
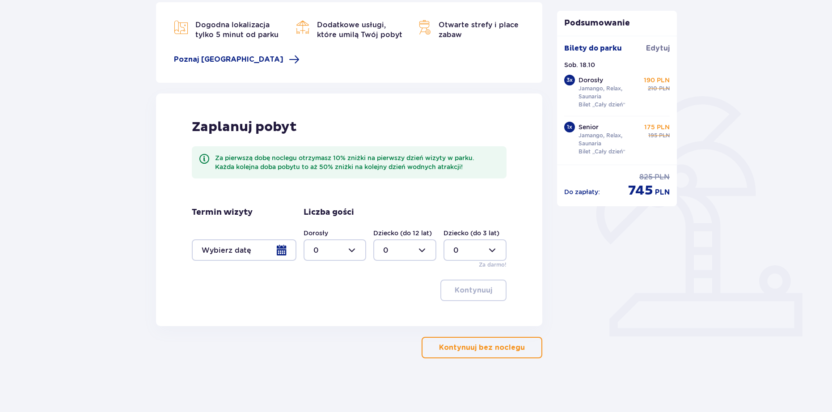
click at [283, 247] on div at bounding box center [244, 249] width 105 height 21
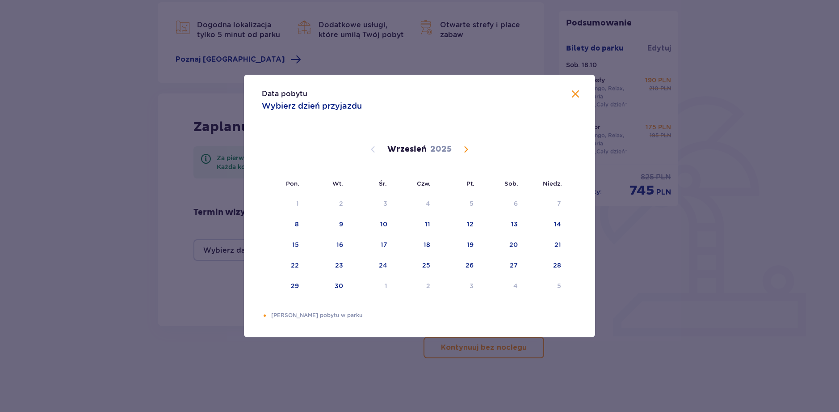
click at [466, 146] on span "Calendar" at bounding box center [466, 149] width 11 height 11
click at [515, 245] on div "18" at bounding box center [514, 244] width 7 height 9
click at [377, 355] on div "Data pobytu Wybierz dzień przyjazdu Pon. Wt. Śr. Czw. Pt. Sob. Niedz. Wrzesień …" at bounding box center [419, 206] width 839 height 412
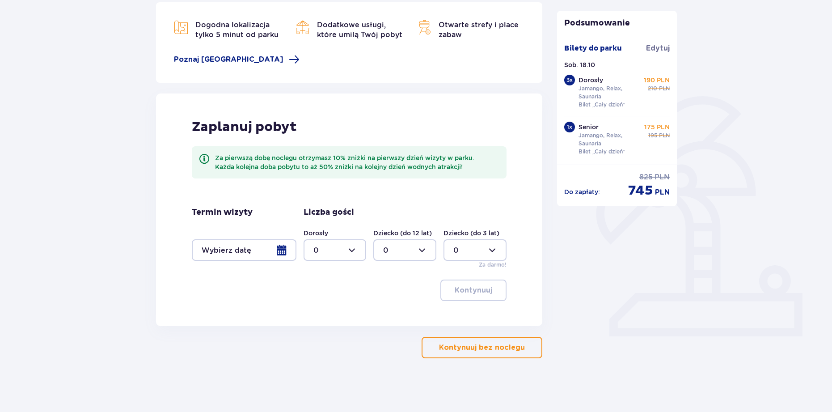
click at [285, 251] on div at bounding box center [244, 249] width 105 height 21
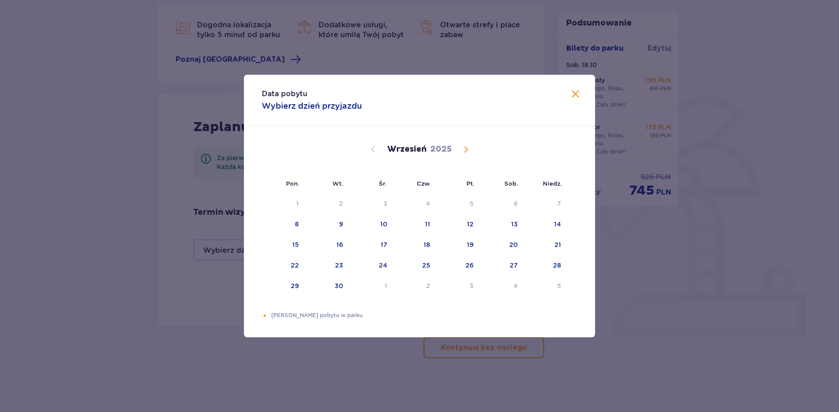
click at [468, 147] on span "Calendar" at bounding box center [466, 149] width 11 height 11
click at [509, 242] on div "18" at bounding box center [502, 245] width 43 height 20
click at [564, 243] on div "19" at bounding box center [545, 245] width 43 height 20
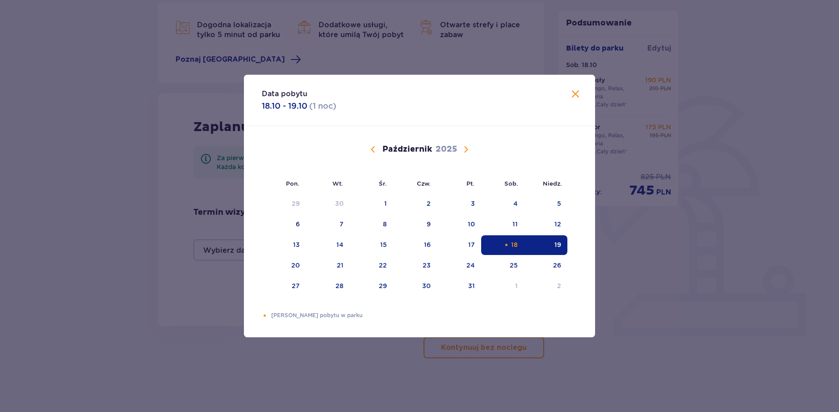
type input "18.10.25 - 19.10.25"
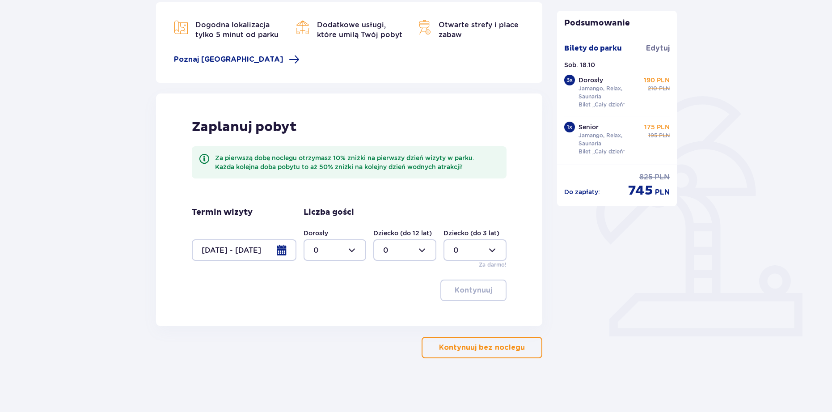
click at [281, 248] on div at bounding box center [244, 249] width 105 height 21
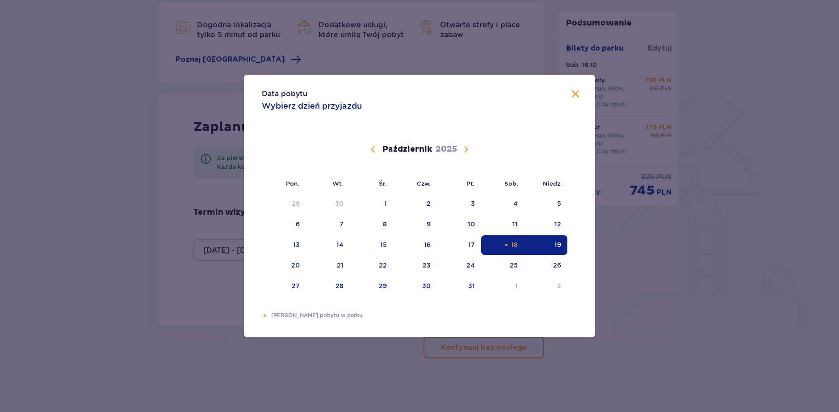
click at [556, 242] on div "19" at bounding box center [558, 244] width 7 height 9
click at [469, 353] on div "Data pobytu Wybierz dzień przyjazdu Pon. Wt. Śr. Czw. Pt. Sob. Niedz. Wrzesień …" at bounding box center [419, 206] width 839 height 412
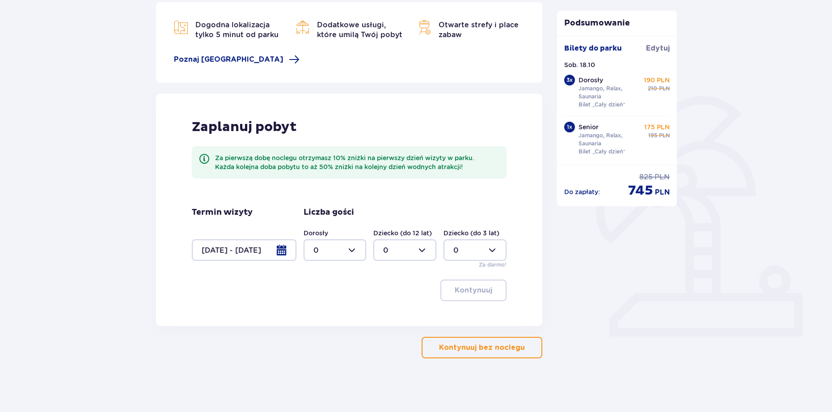
click at [259, 250] on div at bounding box center [244, 249] width 105 height 21
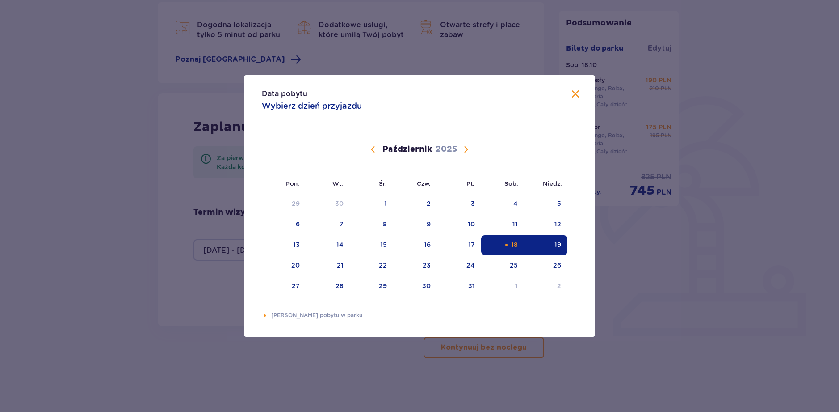
click at [514, 244] on div "18" at bounding box center [514, 244] width 7 height 9
click at [578, 88] on div "Data pobytu Wybierz dzień przyjazdu" at bounding box center [419, 100] width 351 height 51
click at [569, 93] on div "Data pobytu Wybierz dzień przyjazdu" at bounding box center [419, 100] width 351 height 51
click at [573, 93] on span at bounding box center [575, 94] width 11 height 11
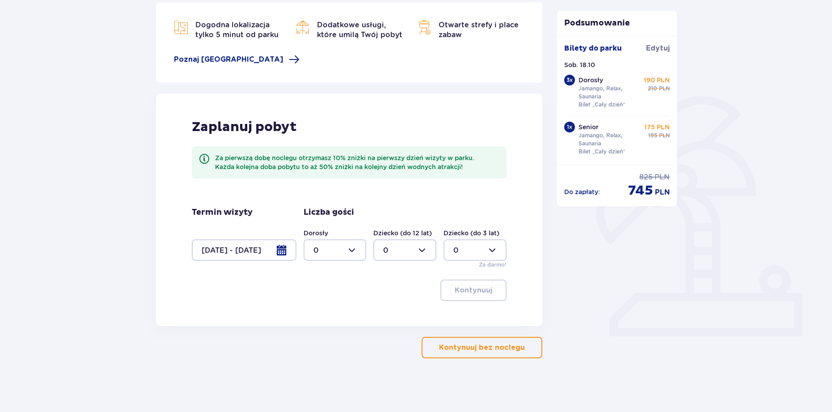
click at [269, 250] on div at bounding box center [244, 249] width 105 height 21
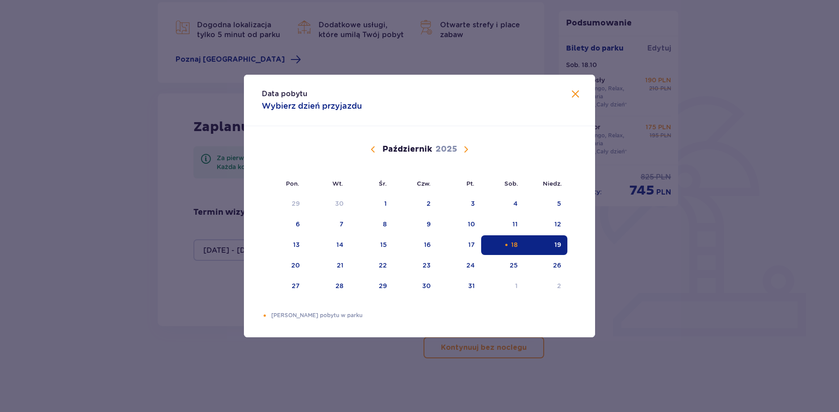
click at [514, 244] on div "18" at bounding box center [514, 244] width 7 height 9
click at [307, 316] on p "Dni Twojego pobytu w parku" at bounding box center [424, 315] width 306 height 8
click at [491, 352] on div "Data pobytu Wybierz dzień przyjazdu Pon. Wt. Śr. Czw. Pt. Sob. Niedz. Wrzesień …" at bounding box center [419, 206] width 839 height 412
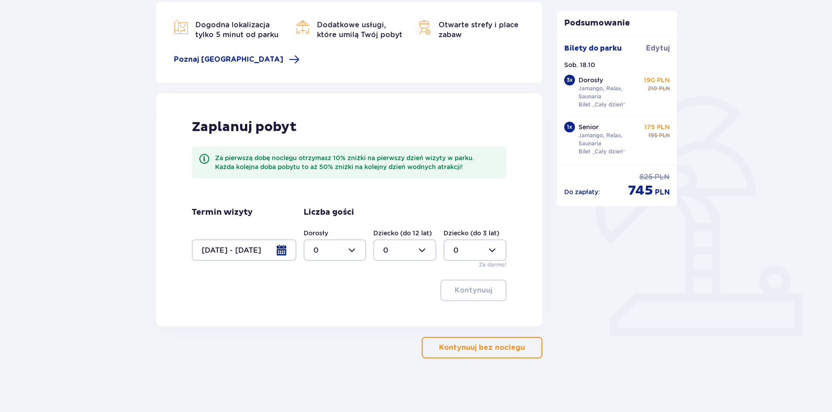
click at [249, 250] on div at bounding box center [244, 249] width 105 height 21
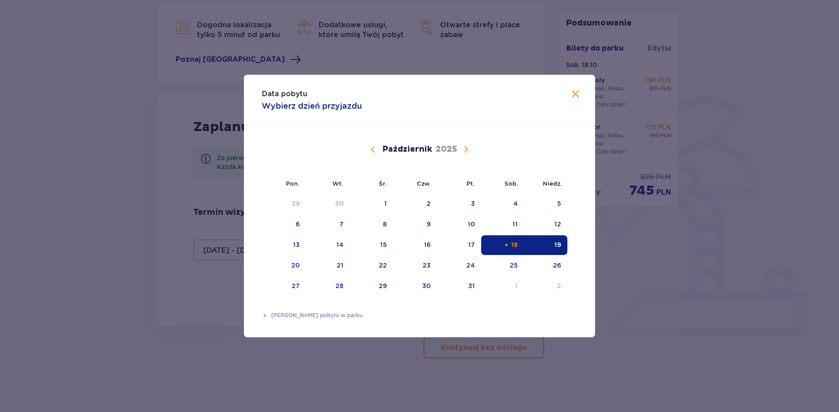
click at [516, 245] on div "18" at bounding box center [514, 244] width 7 height 9
click at [580, 94] on span at bounding box center [575, 94] width 11 height 11
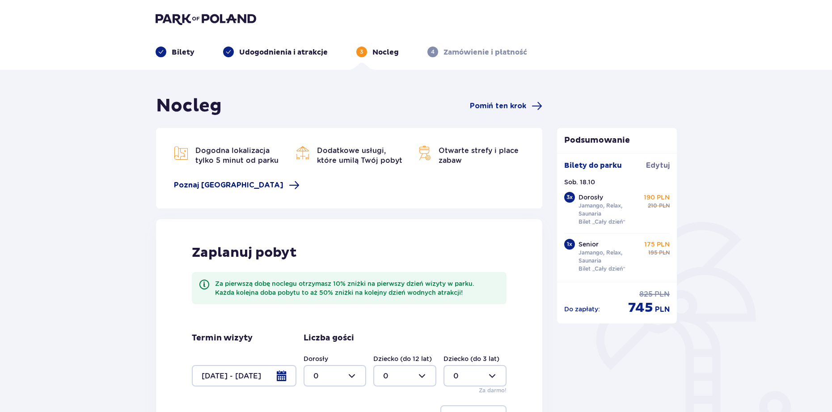
click at [248, 181] on span "Poznaj Suntago Village" at bounding box center [229, 185] width 110 height 10
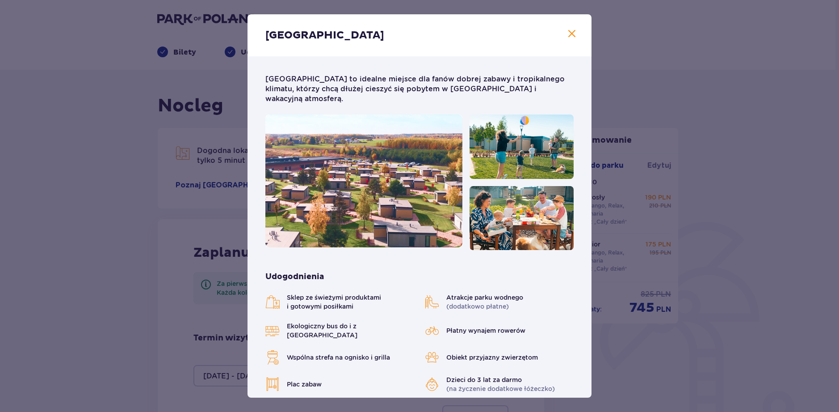
click at [38, 166] on div "Suntago Village Suntago Village to idealne miejsce dla fanów dobrej zabawy i tr…" at bounding box center [419, 206] width 839 height 412
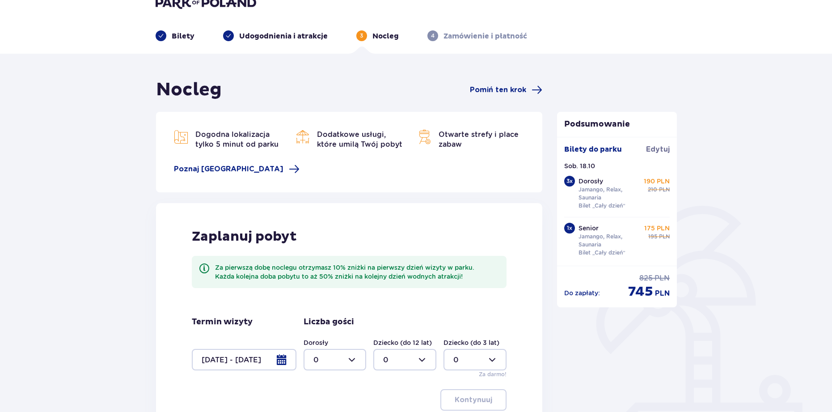
scroll to position [126, 0]
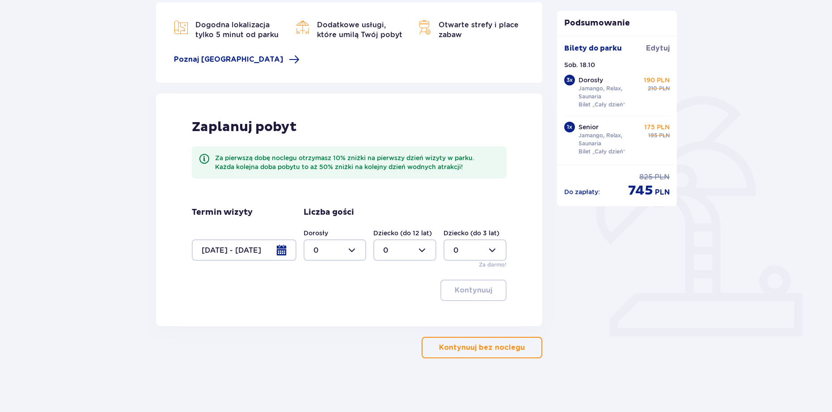
click at [476, 353] on button "Kontynuuj bez noclegu" at bounding box center [482, 347] width 121 height 21
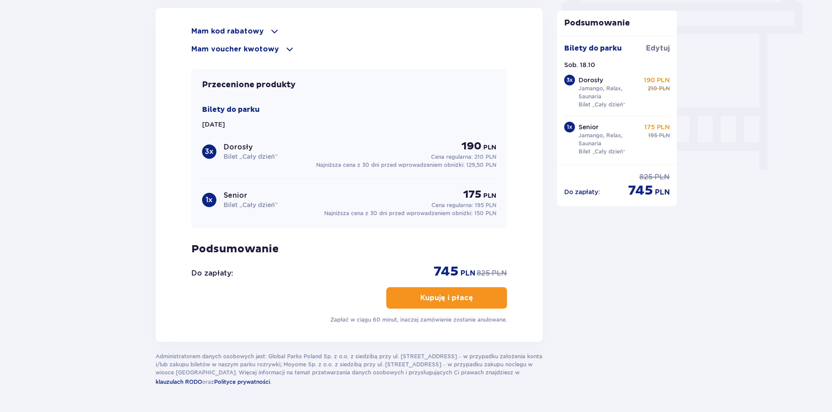
scroll to position [812, 0]
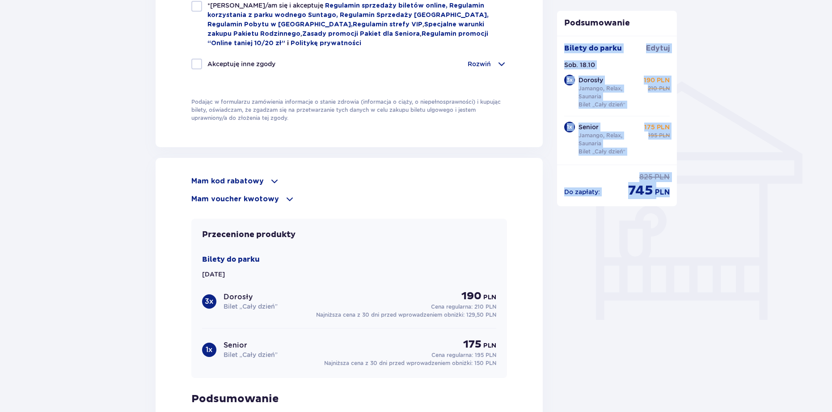
drag, startPoint x: 830, startPoint y: 318, endPoint x: 852, endPoint y: -51, distance: 369.5
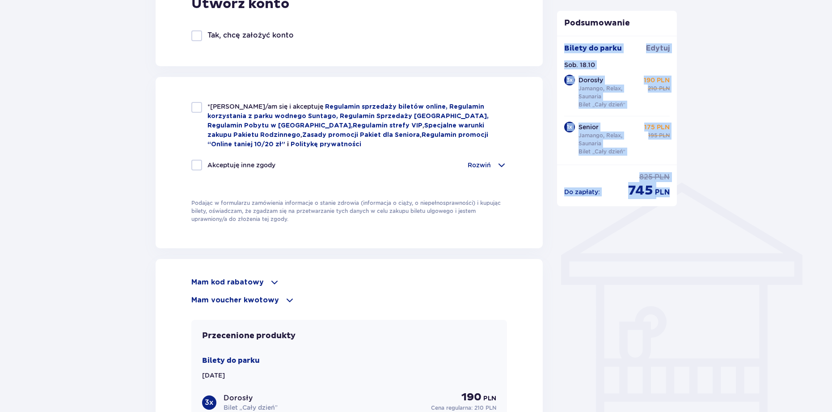
click at [255, 277] on p "Mam kod rabatowy" at bounding box center [227, 282] width 72 height 10
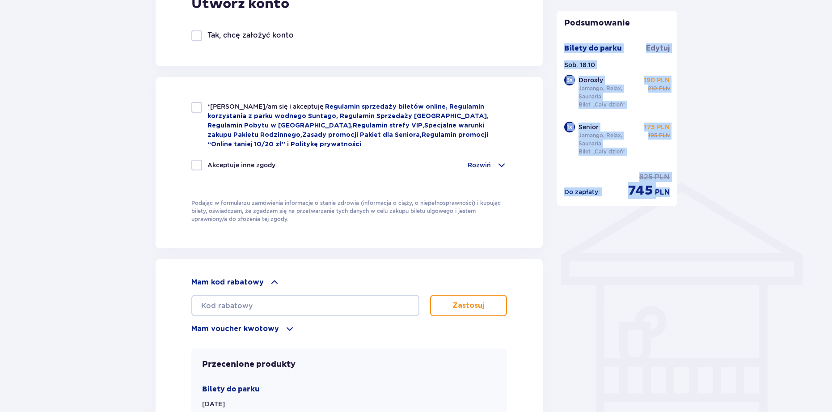
click at [284, 327] on span at bounding box center [289, 328] width 11 height 11
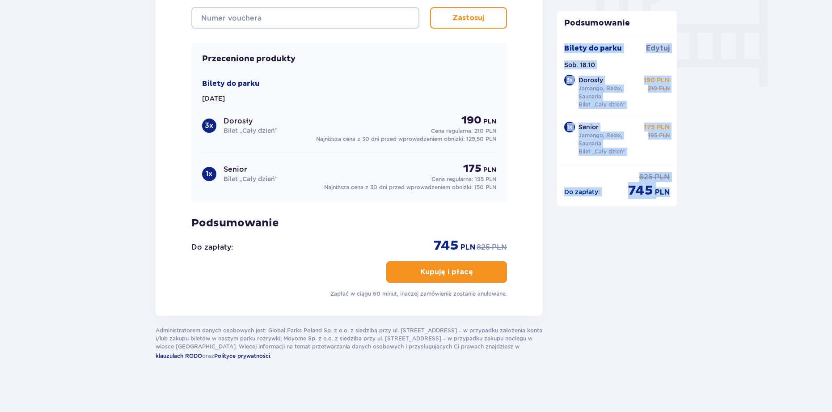
scroll to position [0, 0]
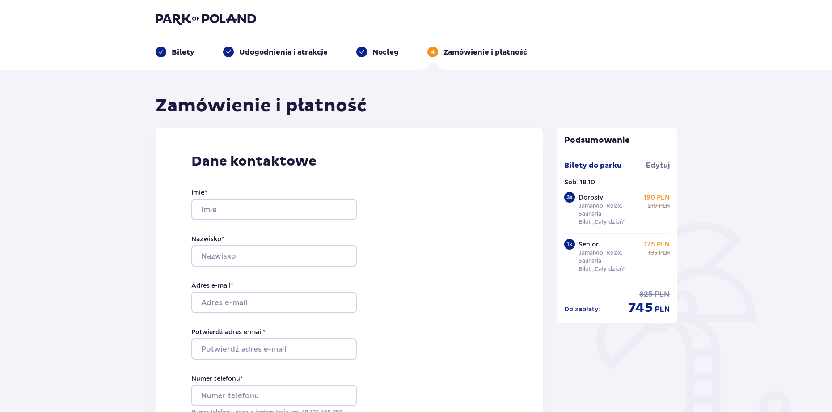
click at [487, 55] on p "Zamówienie i płatność" at bounding box center [485, 52] width 84 height 10
click at [194, 49] on ul "Bilety Udogodnienia i atrakcje Nocleg 4 Zamówienie i płatność" at bounding box center [416, 51] width 521 height 11
click at [175, 55] on p "Bilety" at bounding box center [183, 52] width 23 height 10
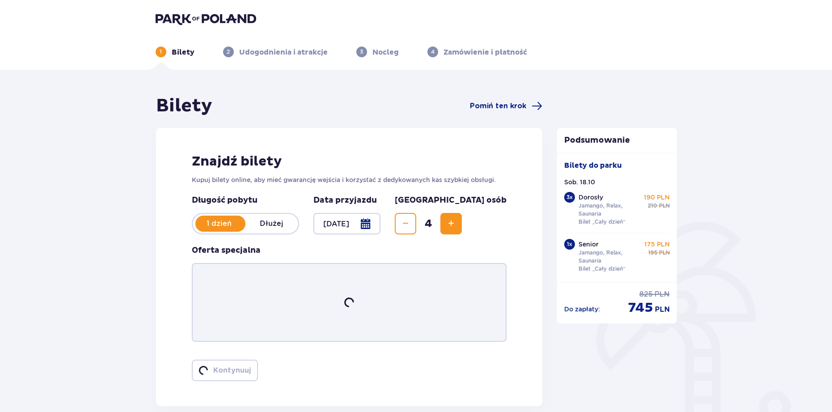
type input "18.10.25"
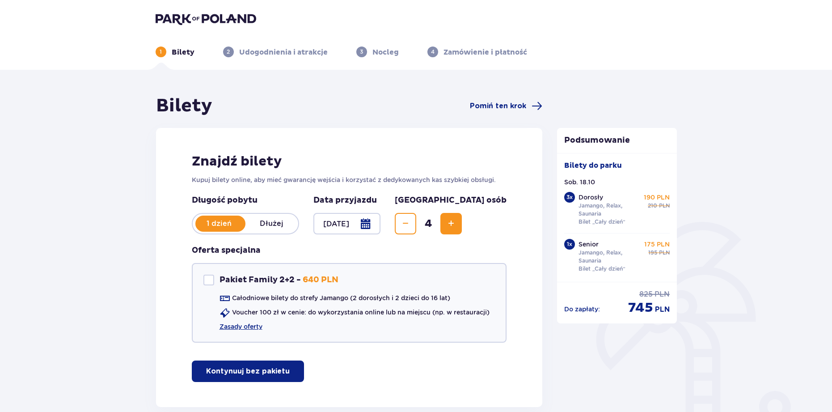
click at [183, 55] on p "Bilety" at bounding box center [183, 52] width 23 height 10
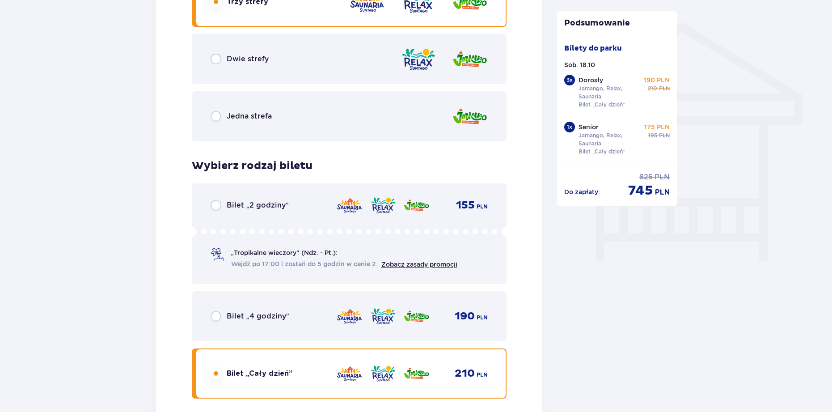
scroll to position [704, 0]
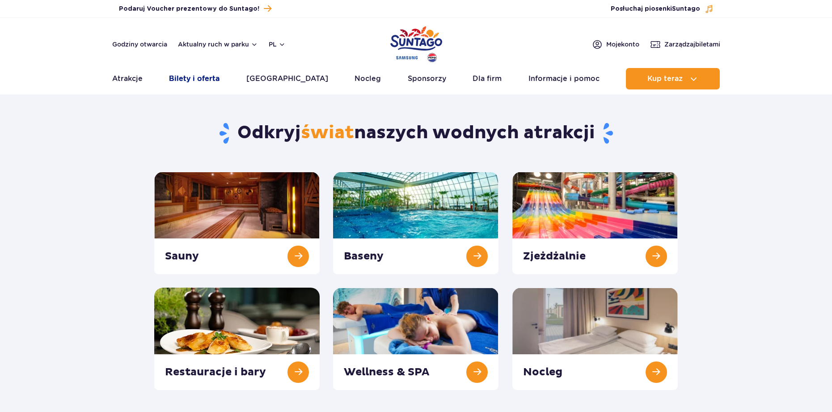
click at [215, 75] on link "Bilety i oferta" at bounding box center [194, 78] width 51 height 21
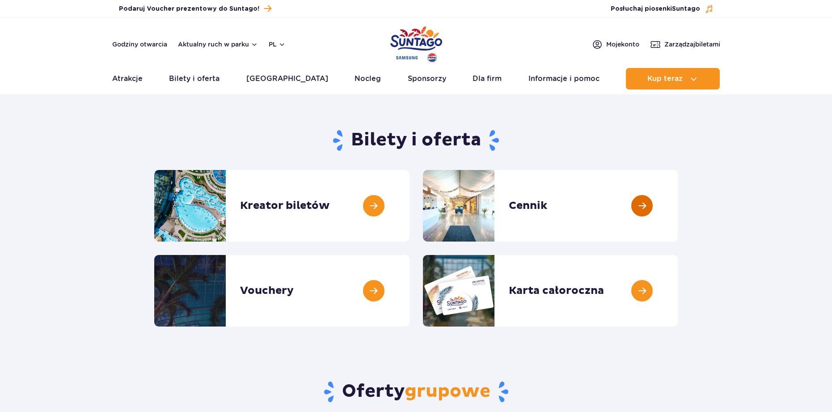
click at [678, 204] on link at bounding box center [678, 206] width 0 height 72
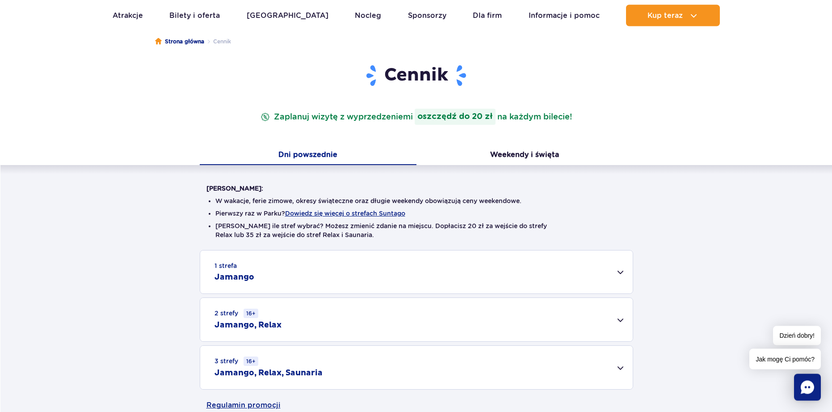
scroll to position [256, 0]
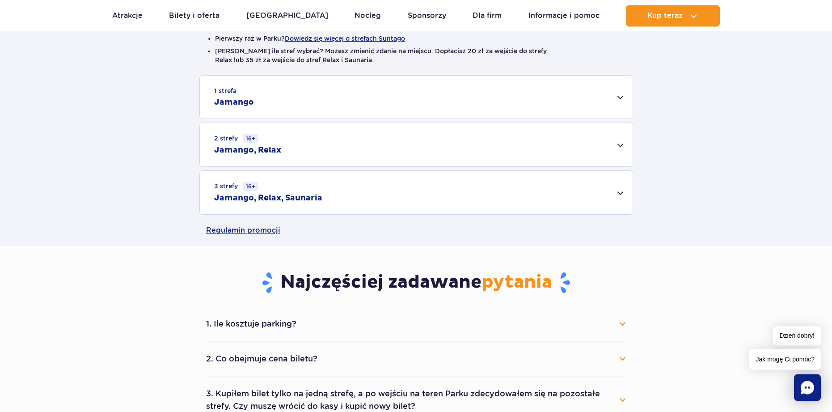
click at [619, 97] on div "1 strefa Jamango" at bounding box center [416, 97] width 433 height 43
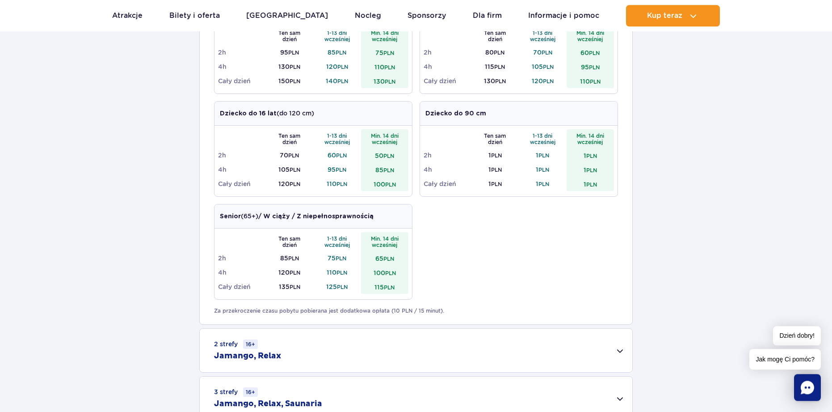
scroll to position [519, 0]
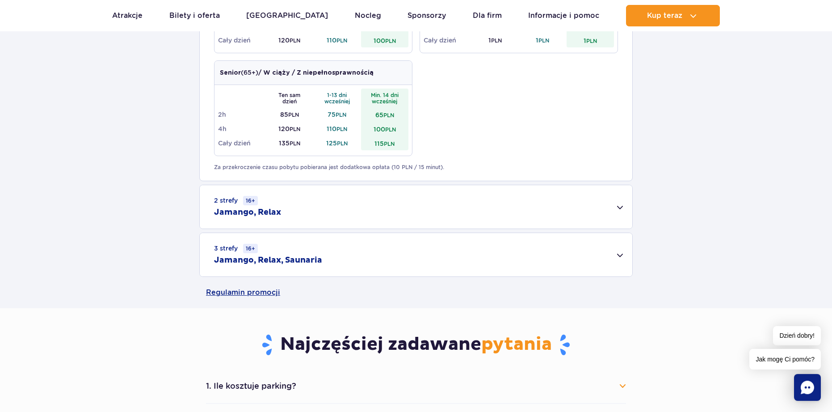
click at [621, 253] on div "3 strefy 16+ Jamango, Relax, Saunaria" at bounding box center [416, 254] width 433 height 43
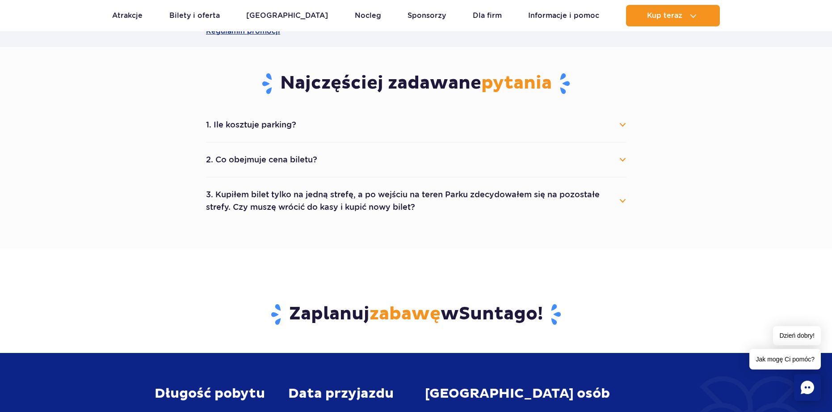
scroll to position [897, 0]
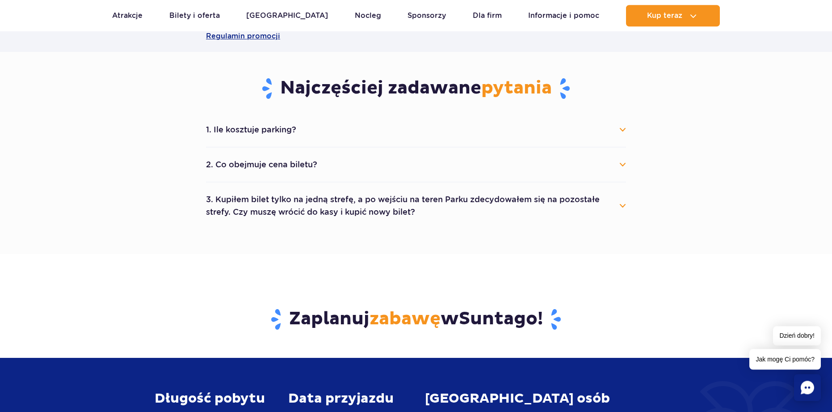
click at [624, 168] on button "2. Co obejmuje cena biletu?" at bounding box center [416, 165] width 420 height 20
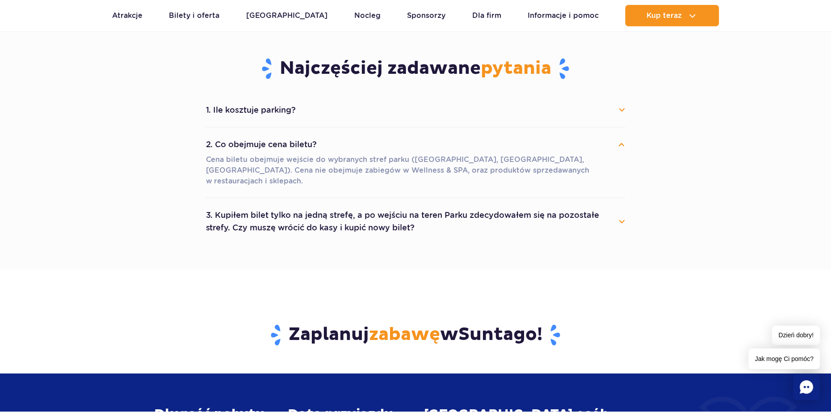
scroll to position [924, 0]
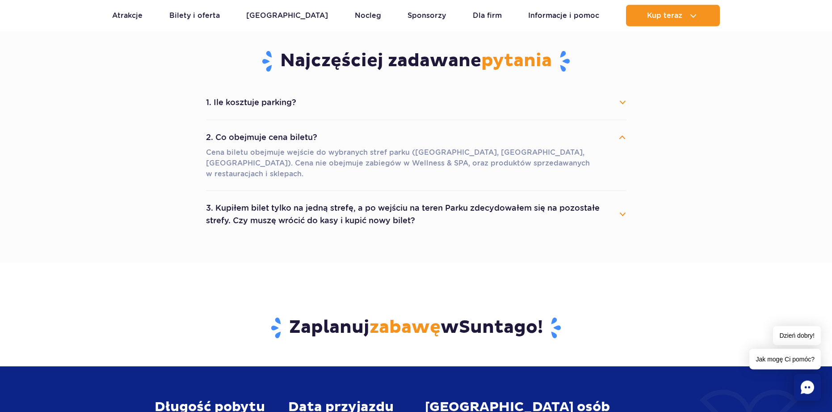
click at [608, 203] on button "3. Kupiłem bilet tylko na jedną strefę, a po wejściu na teren Parku zdecydowałe…" at bounding box center [416, 214] width 420 height 32
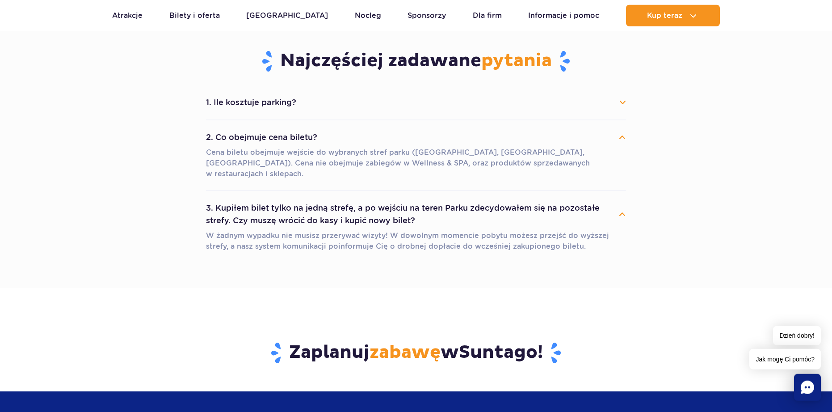
click at [620, 200] on button "3. Kupiłem bilet tylko na jedną strefę, a po wejściu na teren Parku zdecydowałe…" at bounding box center [416, 214] width 420 height 32
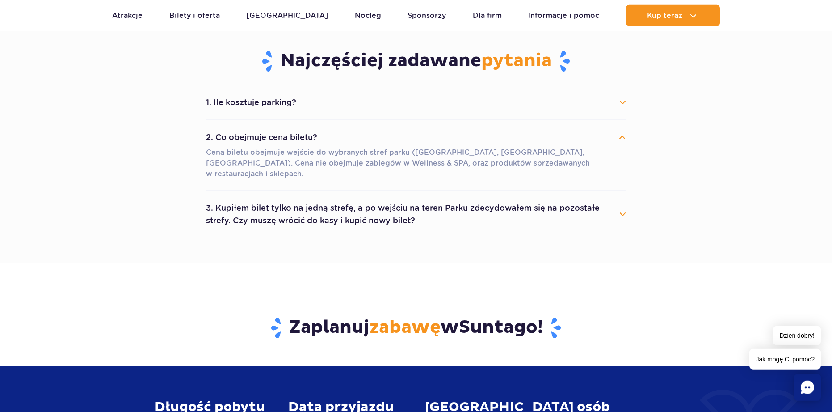
click at [620, 200] on button "3. Kupiłem bilet tylko na jedną strefę, a po wejściu na teren Parku zdecydowałe…" at bounding box center [416, 214] width 420 height 32
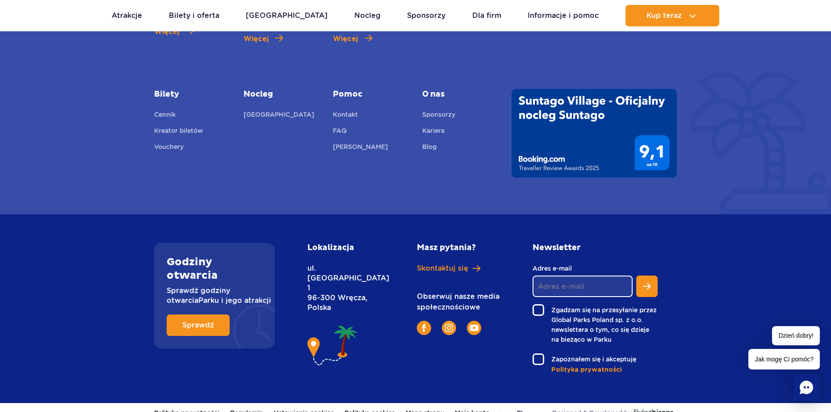
scroll to position [0, 0]
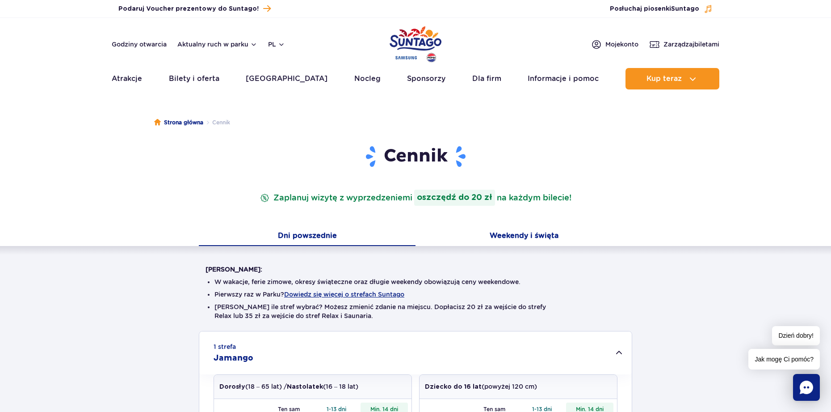
click at [519, 234] on button "Weekendy i święta" at bounding box center [524, 236] width 217 height 19
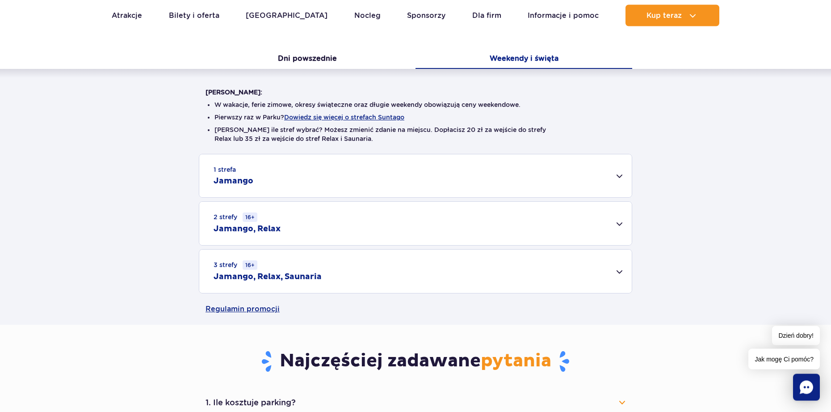
scroll to position [181, 0]
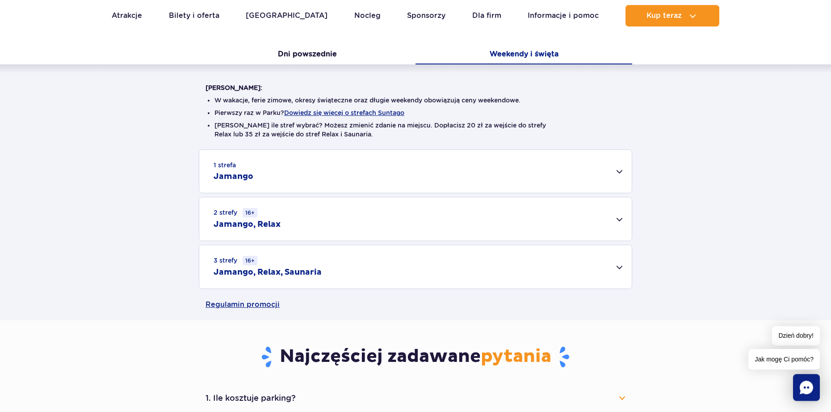
click at [624, 269] on div "3 strefy 16+ Jamango, Relax, Saunaria" at bounding box center [415, 266] width 433 height 43
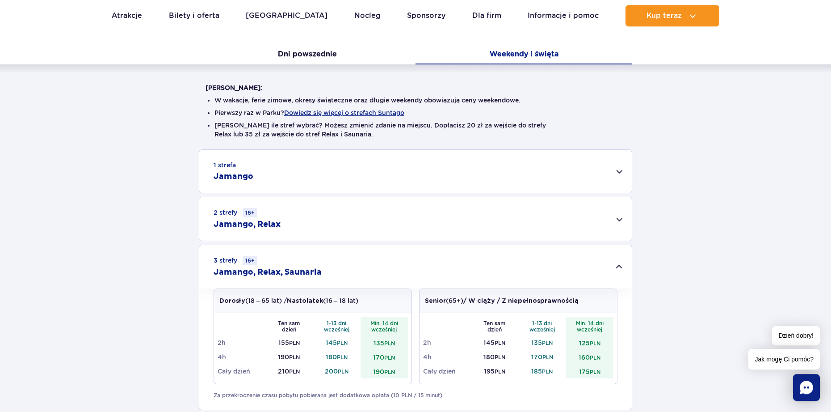
click at [620, 169] on div "1 strefa Jamango" at bounding box center [415, 171] width 433 height 43
